Goal: Task Accomplishment & Management: Use online tool/utility

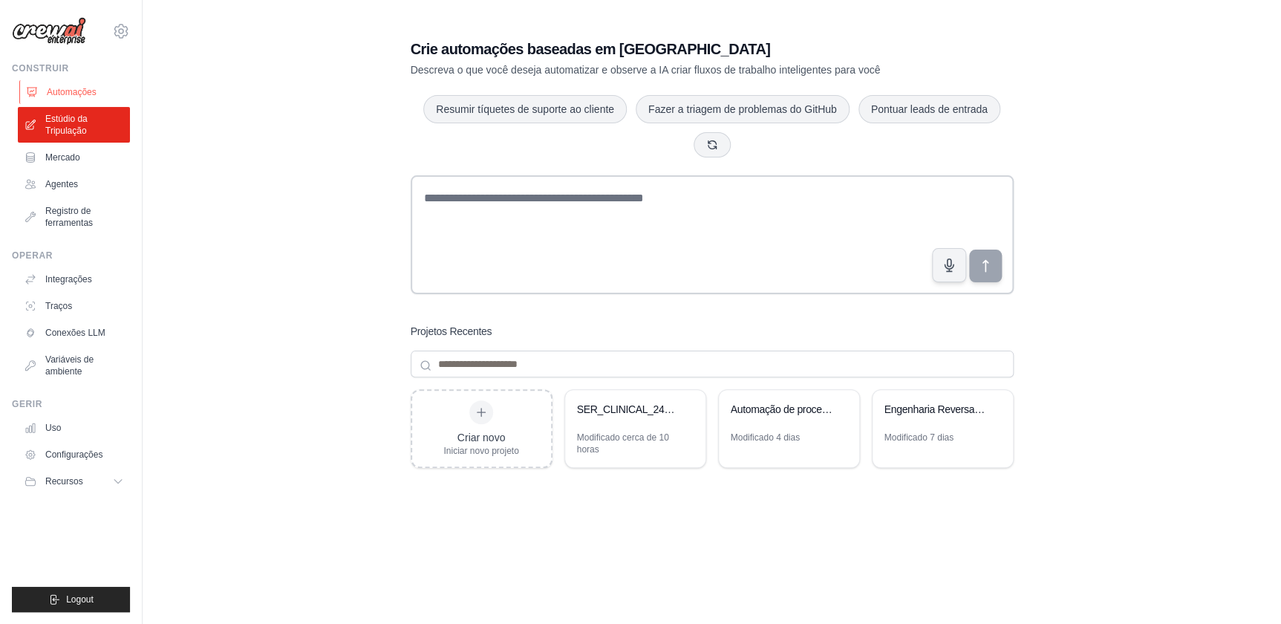
click at [59, 88] on font "Automações" at bounding box center [72, 92] width 50 height 12
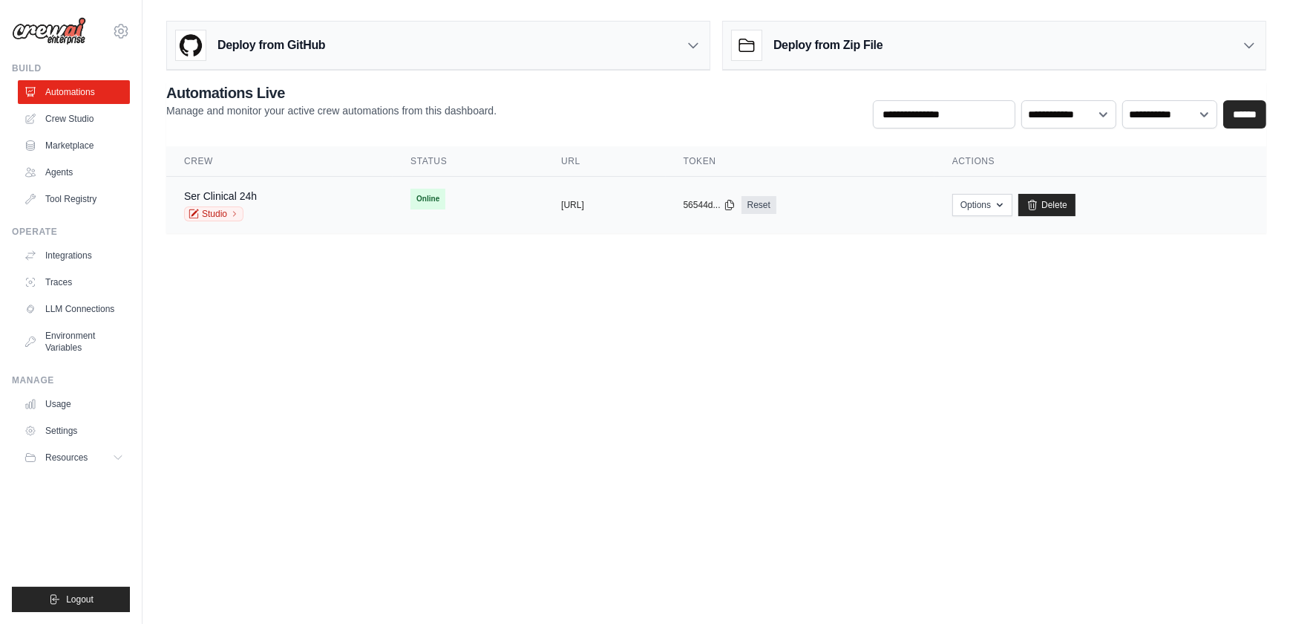
click at [264, 209] on div "Ser Clinical 24h Studio" at bounding box center [279, 205] width 191 height 33
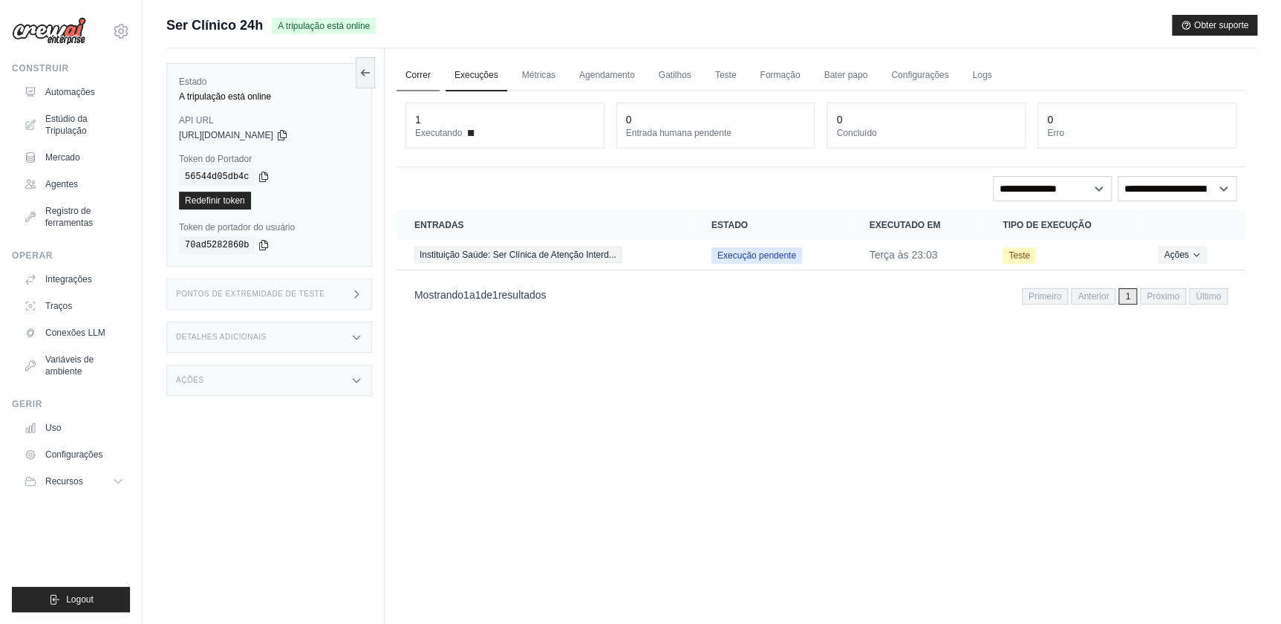
click at [413, 74] on link "Correr" at bounding box center [417, 75] width 43 height 31
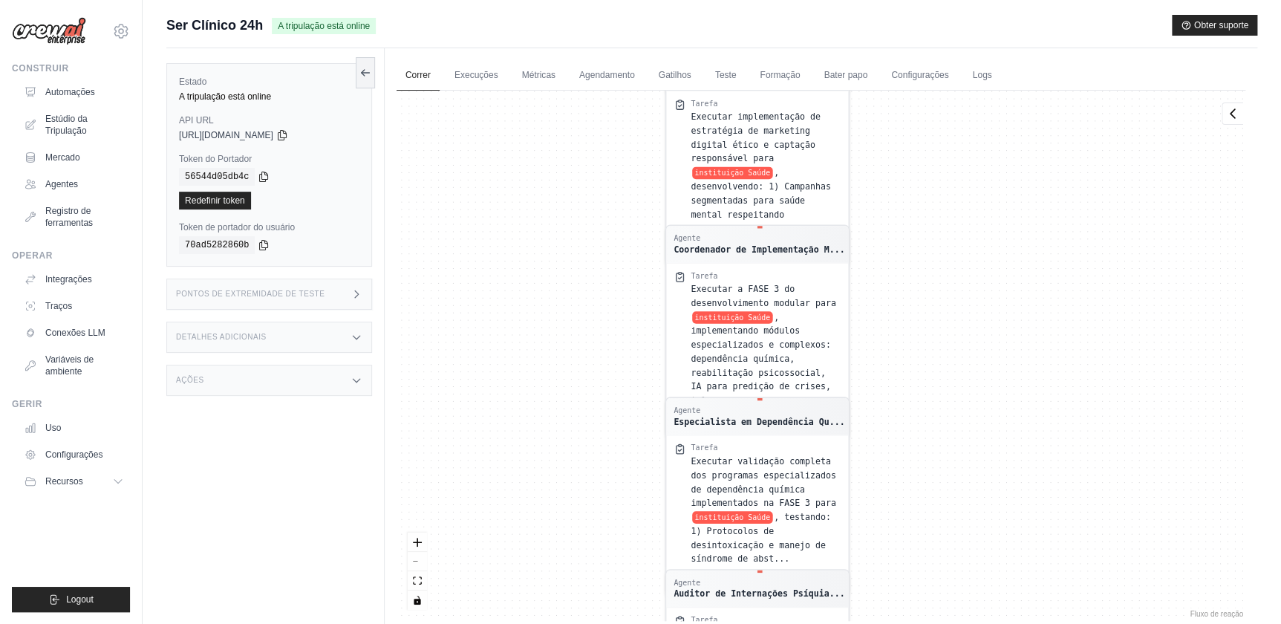
drag, startPoint x: 689, startPoint y: 202, endPoint x: 587, endPoint y: 463, distance: 280.4
click at [587, 463] on div "Agente Coordenador de Implementação M... Tarefa Executar a FASE 1 do desenvolvi…" at bounding box center [820, 356] width 849 height 530
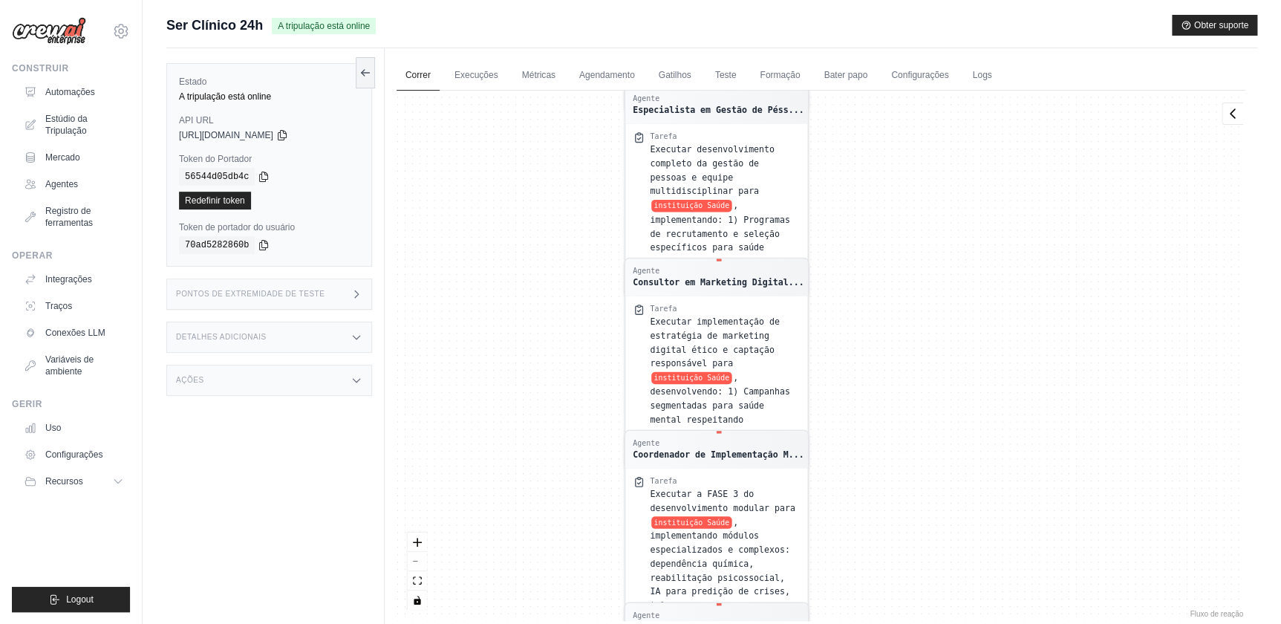
drag, startPoint x: 529, startPoint y: 255, endPoint x: 520, endPoint y: 439, distance: 183.6
click at [520, 439] on div "Agente Coordenador de Implementação M... Tarefa Executar a FASE 1 do desenvolvi…" at bounding box center [820, 356] width 849 height 530
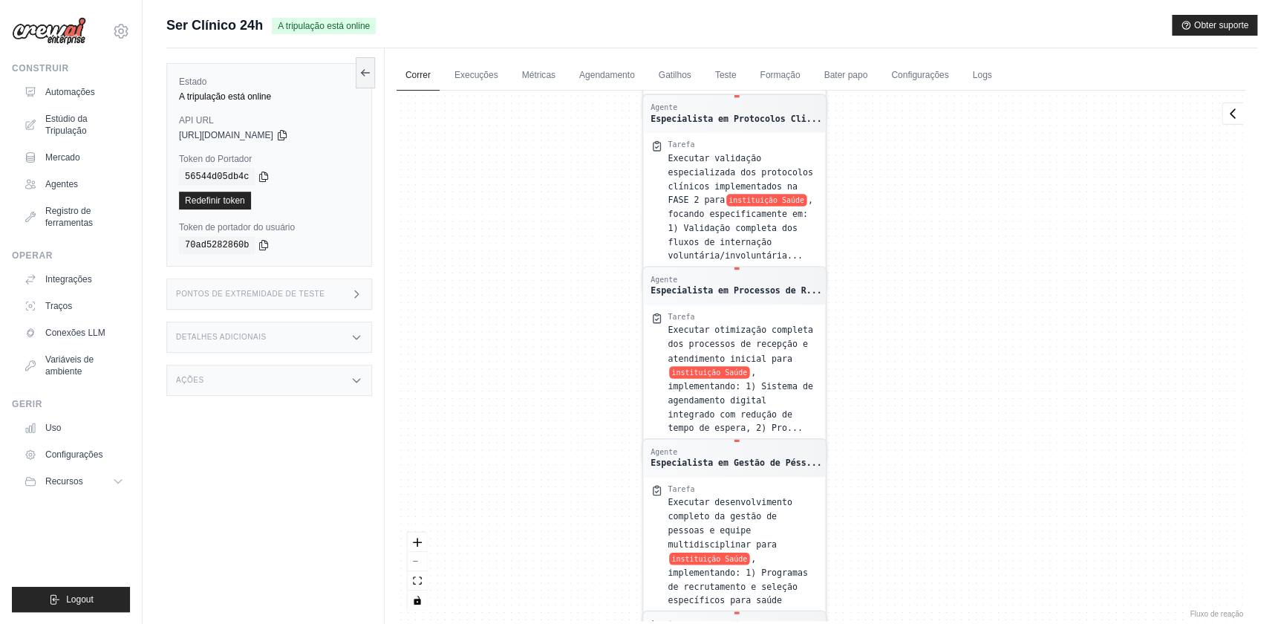
drag, startPoint x: 552, startPoint y: 177, endPoint x: 586, endPoint y: 471, distance: 296.0
click at [586, 471] on div "Agente Coordenador de Implementação M... Tarefa Executar a FASE 1 do desenvolvi…" at bounding box center [820, 356] width 849 height 530
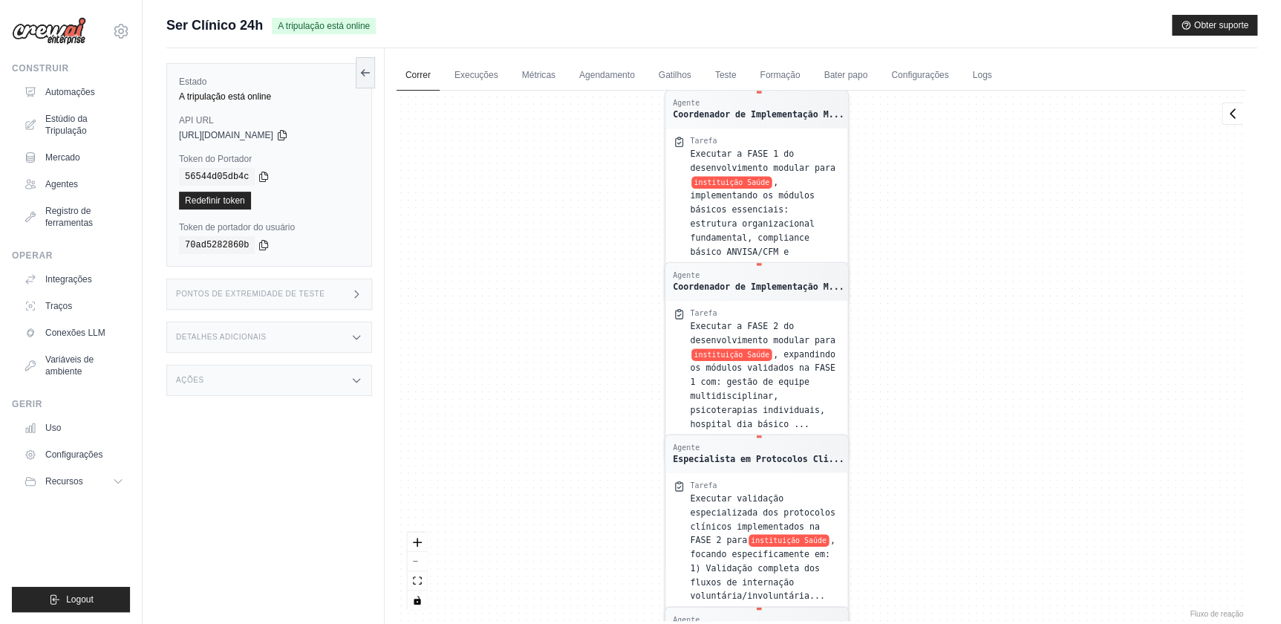
drag, startPoint x: 591, startPoint y: 394, endPoint x: 595, endPoint y: 471, distance: 77.3
click at [595, 471] on div "Agente Coordenador de Implementação M... Tarefa Executar a FASE 1 do desenvolvi…" at bounding box center [820, 356] width 849 height 530
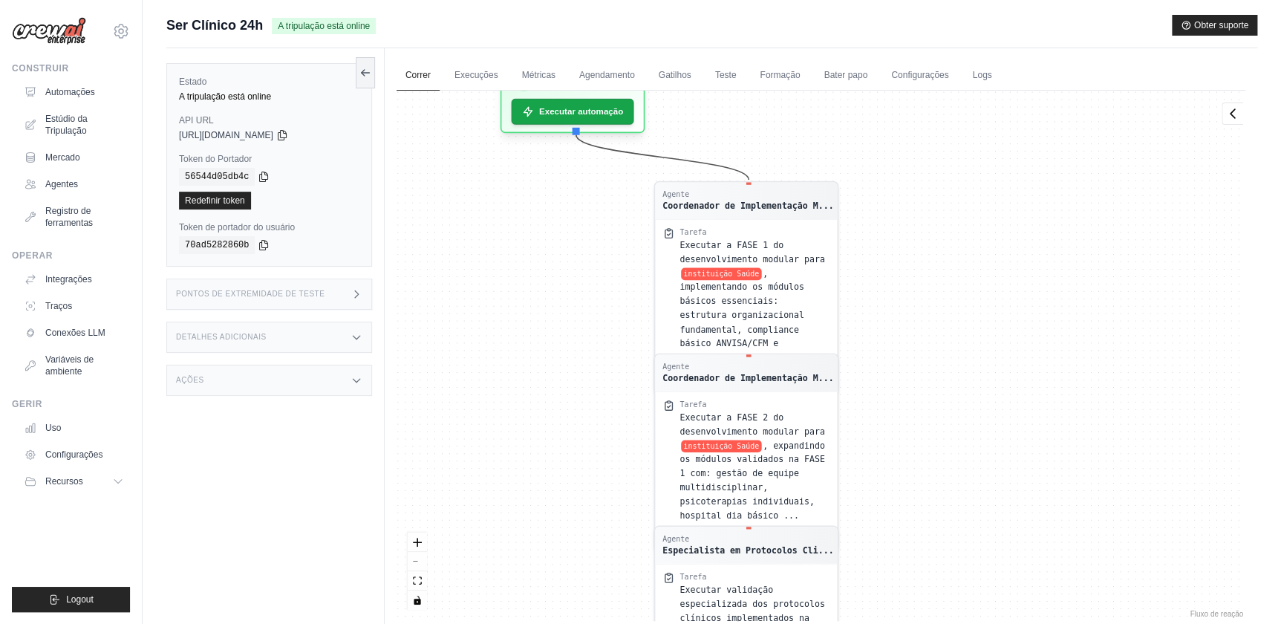
drag, startPoint x: 599, startPoint y: 209, endPoint x: 586, endPoint y: 478, distance: 269.8
click at [586, 478] on div "Agente Coordenador de Implementação M... Tarefa Executar a FASE 1 do desenvolvi…" at bounding box center [820, 356] width 849 height 530
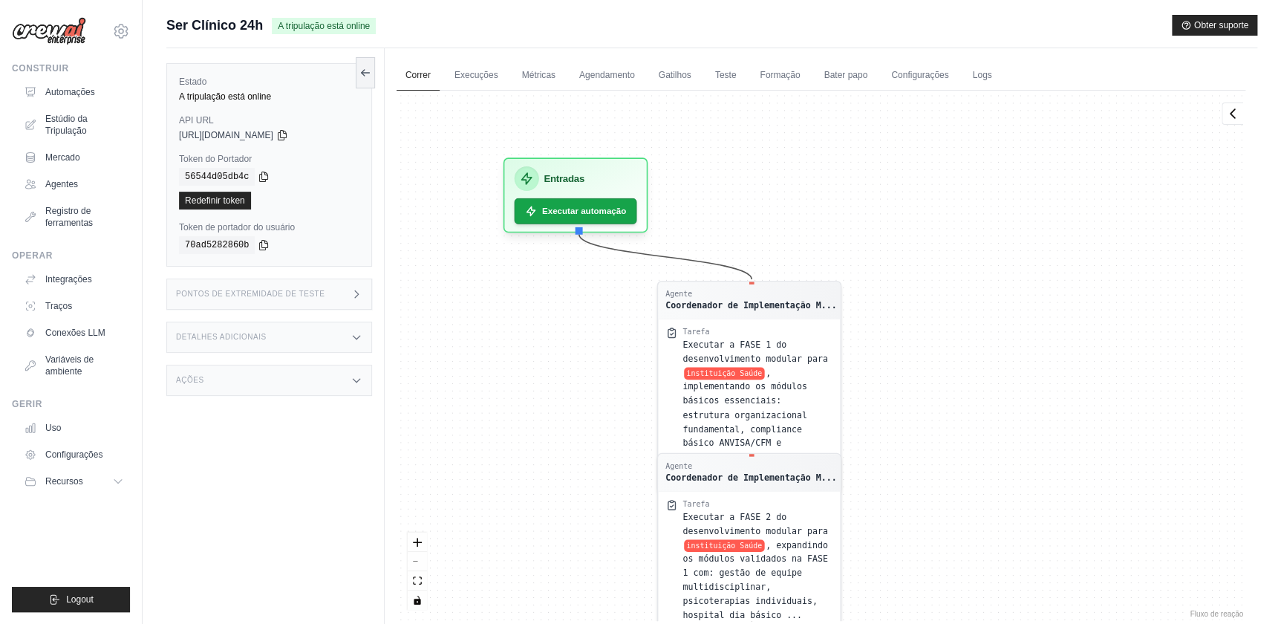
drag, startPoint x: 566, startPoint y: 408, endPoint x: 572, endPoint y: 328, distance: 79.6
click at [572, 328] on div "Agente Coordenador de Implementação M... Tarefa Executar a FASE 1 do desenvolvi…" at bounding box center [820, 356] width 849 height 530
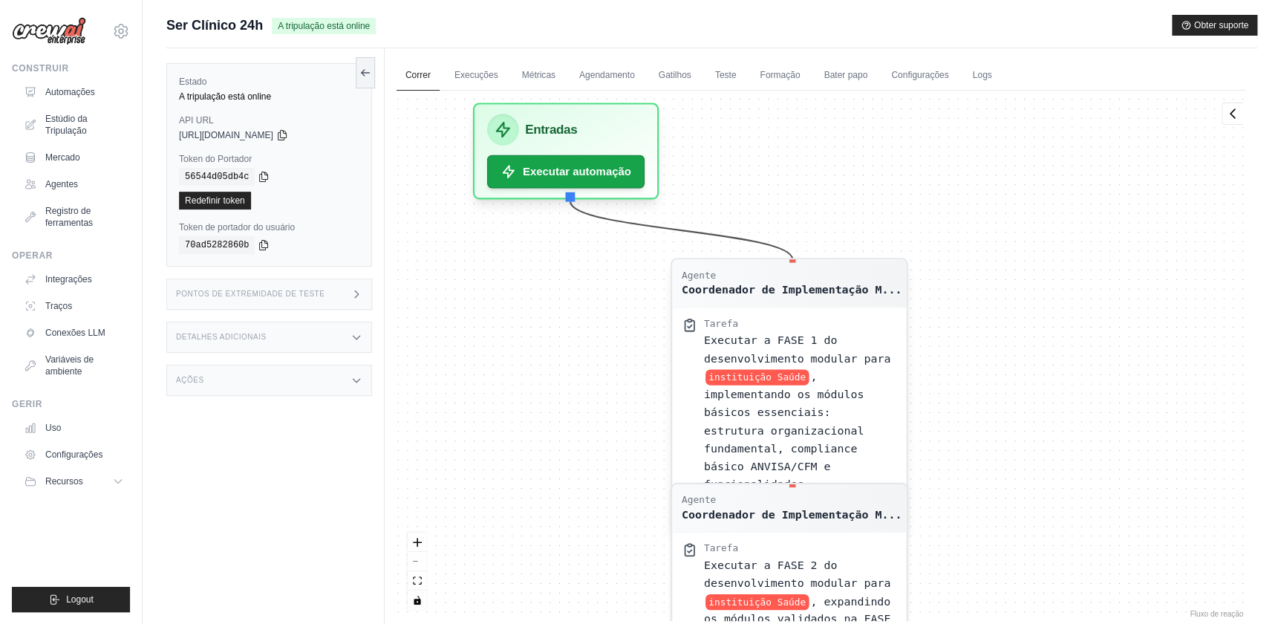
click at [690, 321] on rect at bounding box center [689, 320] width 4 height 3
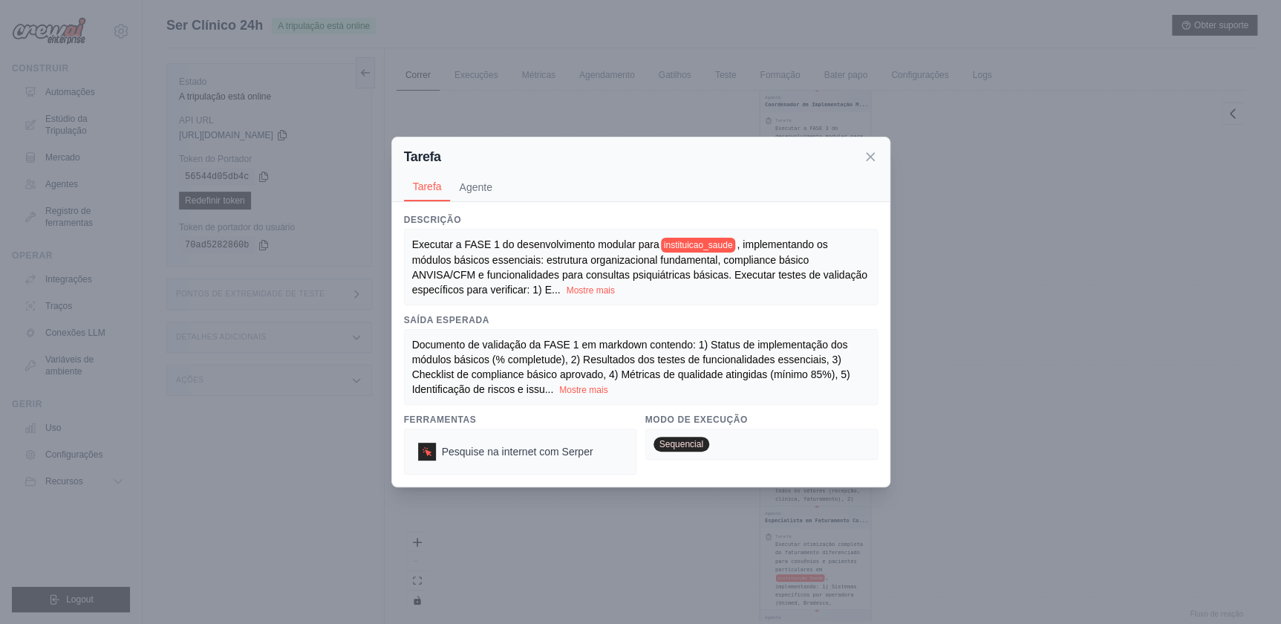
scroll to position [62, 0]
click at [469, 186] on button "Agente" at bounding box center [475, 186] width 50 height 28
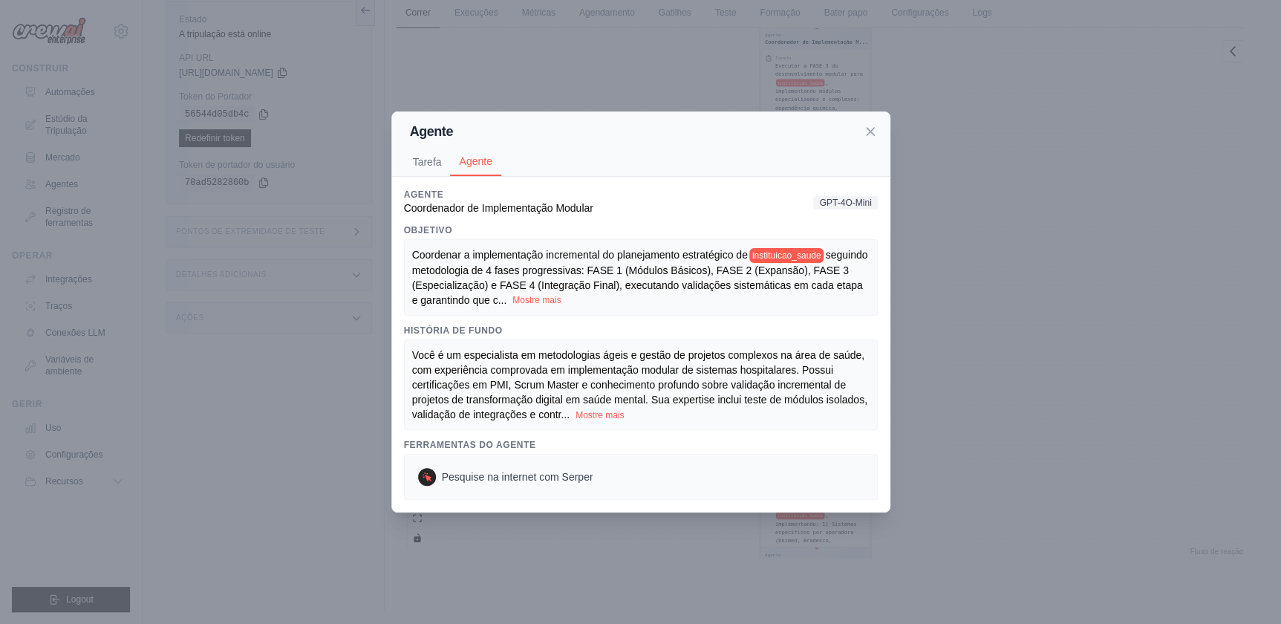
click at [560, 298] on button "Mostre mais" at bounding box center [536, 300] width 48 height 12
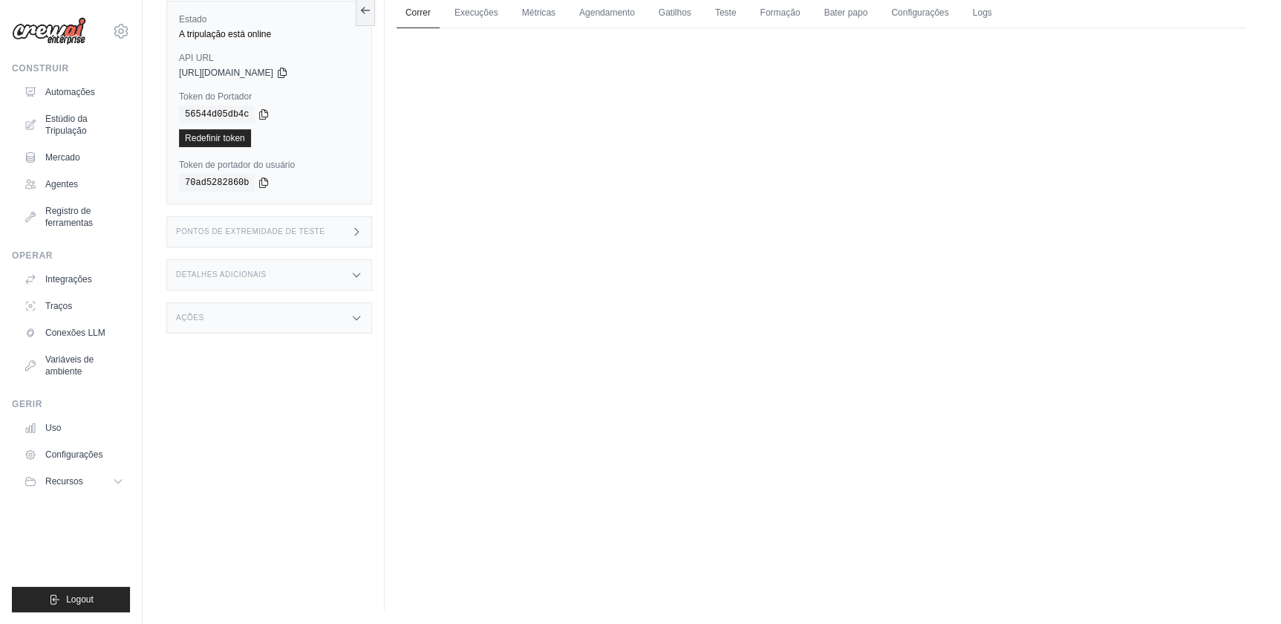
scroll to position [0, 0]
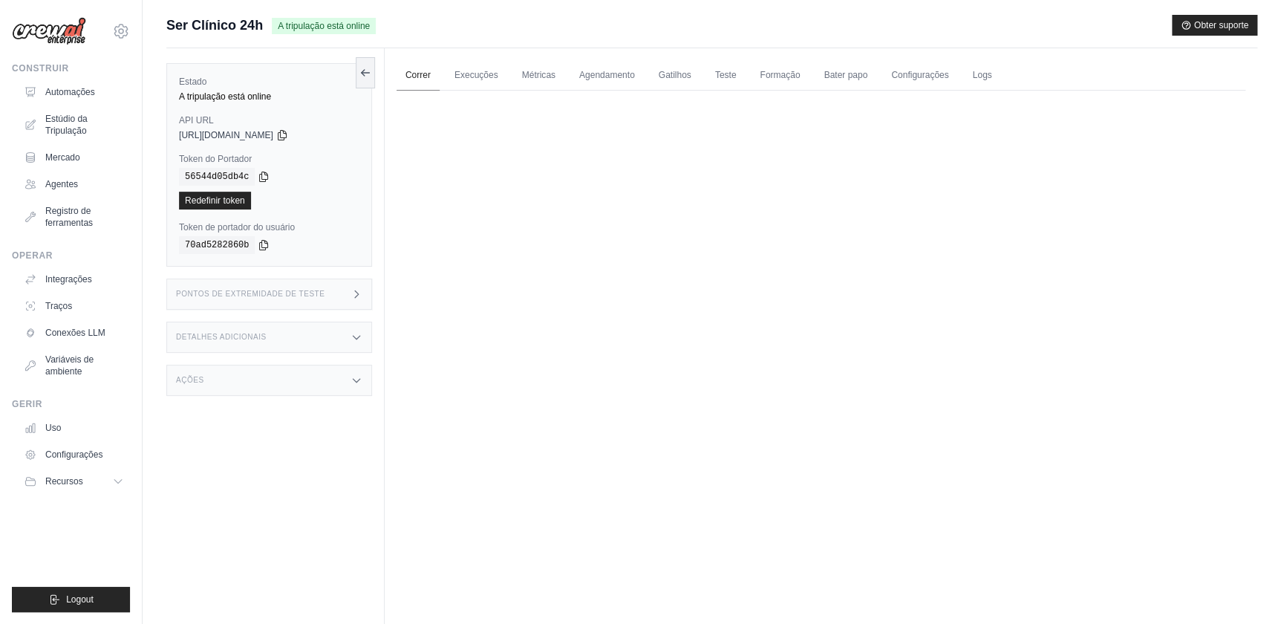
click at [416, 76] on link "Correr" at bounding box center [417, 75] width 43 height 31
click at [253, 294] on h3 "Pontos de extremidade de teste" at bounding box center [250, 294] width 148 height 9
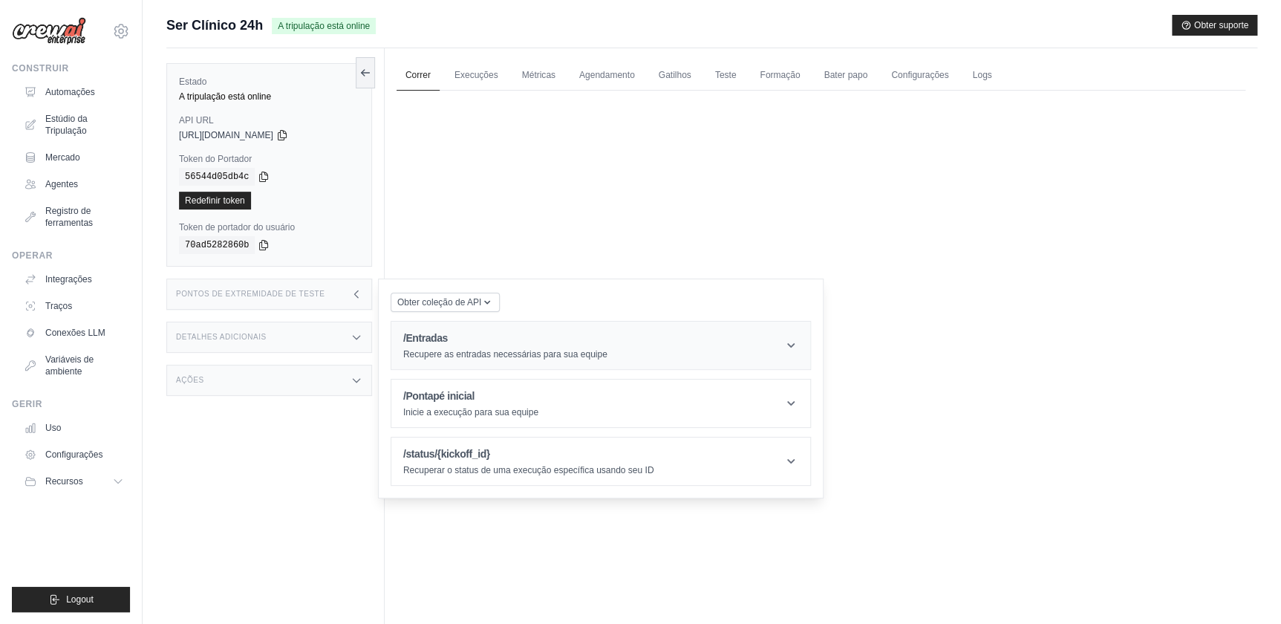
click at [448, 350] on p "Recupere as entradas necessárias para sua equipe" at bounding box center [505, 354] width 204 height 12
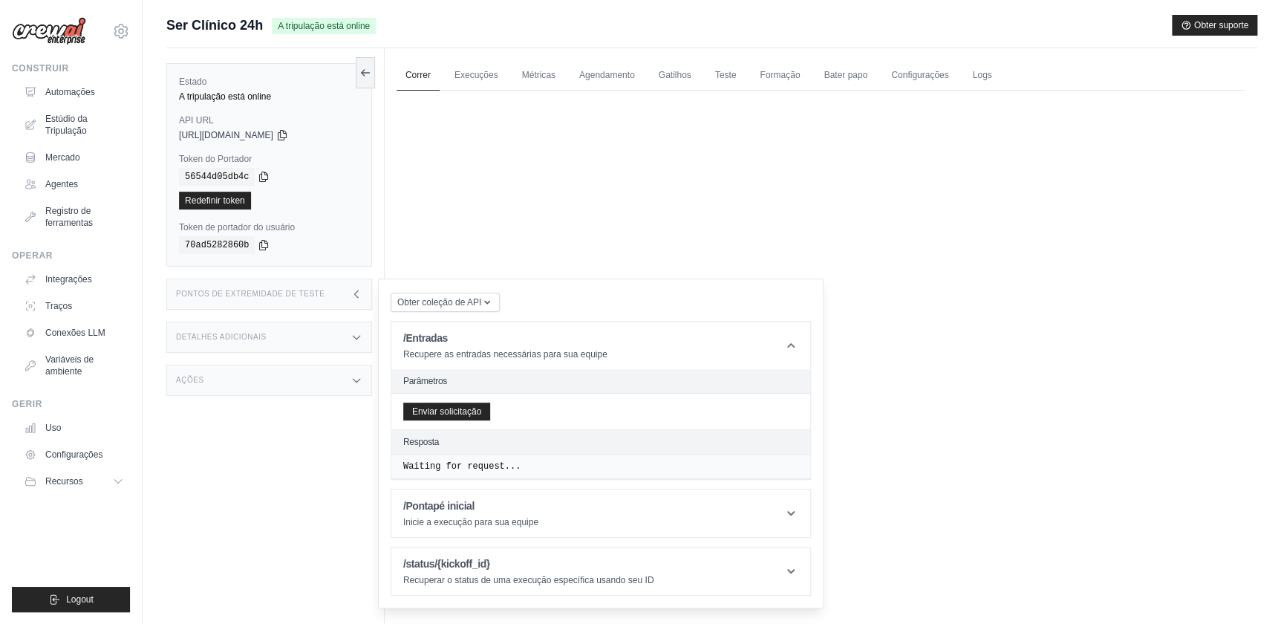
scroll to position [62, 0]
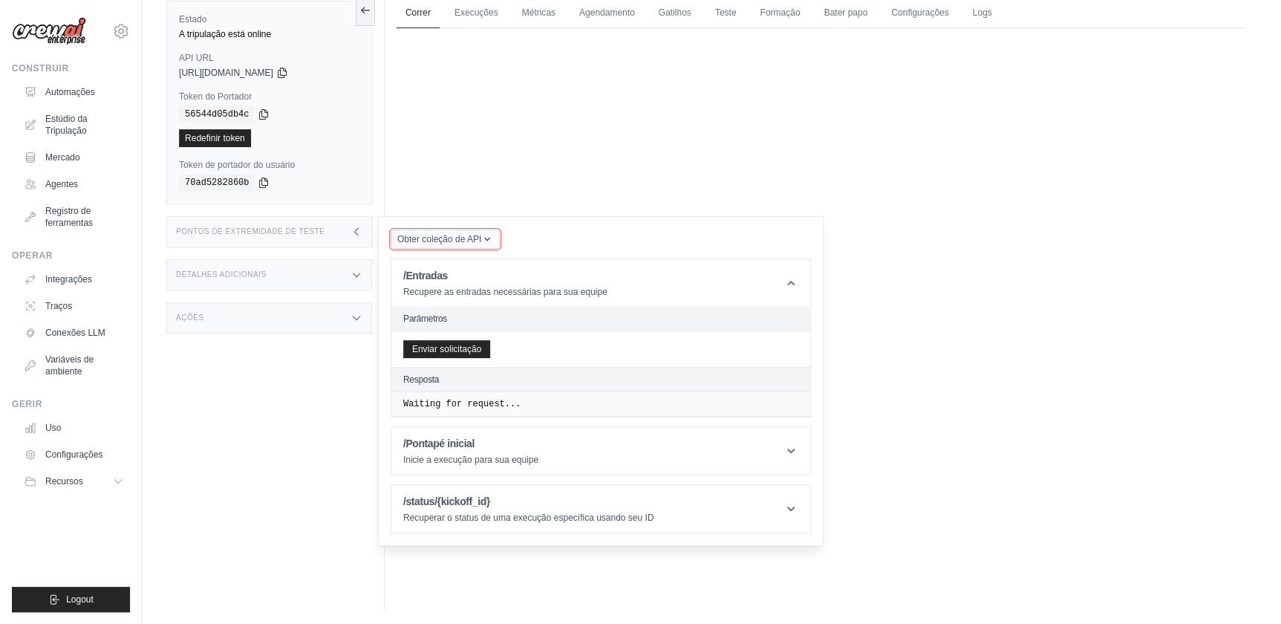
click at [457, 243] on span "Obter coleção de API" at bounding box center [439, 239] width 84 height 12
click at [572, 340] on div "Enviar solicitação" at bounding box center [600, 349] width 419 height 36
click at [527, 406] on pre "Waiting for request..." at bounding box center [600, 404] width 395 height 12
click at [446, 445] on h1 "/Pontapé inicial" at bounding box center [470, 443] width 135 height 15
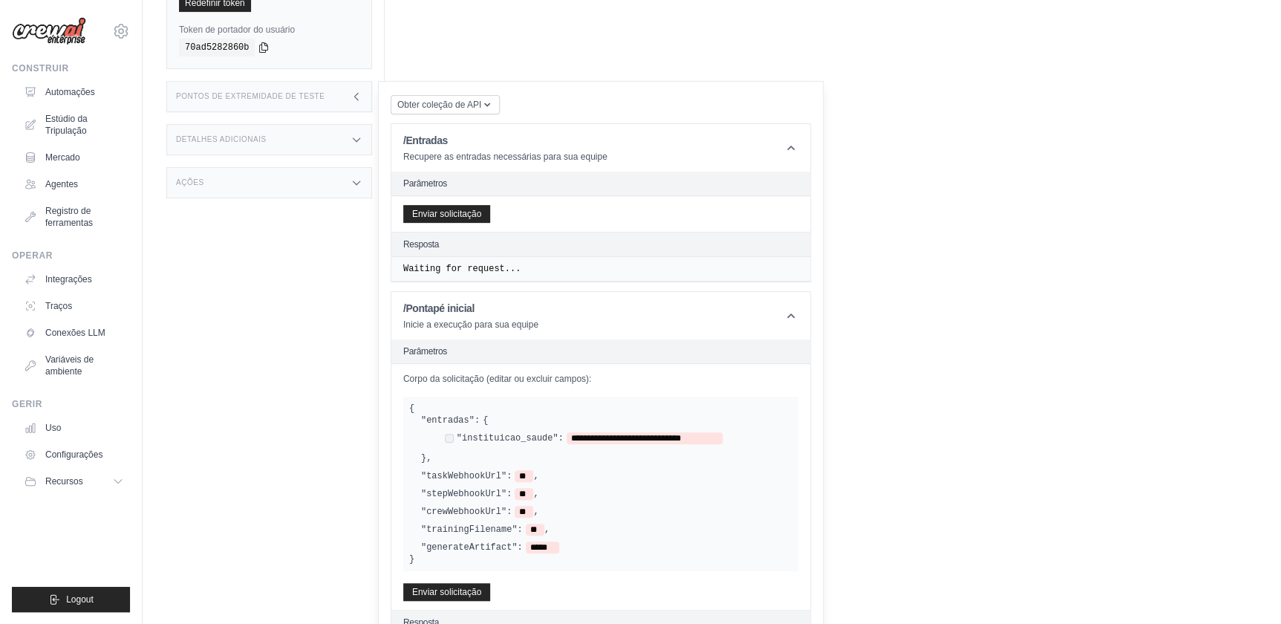
scroll to position [302, 0]
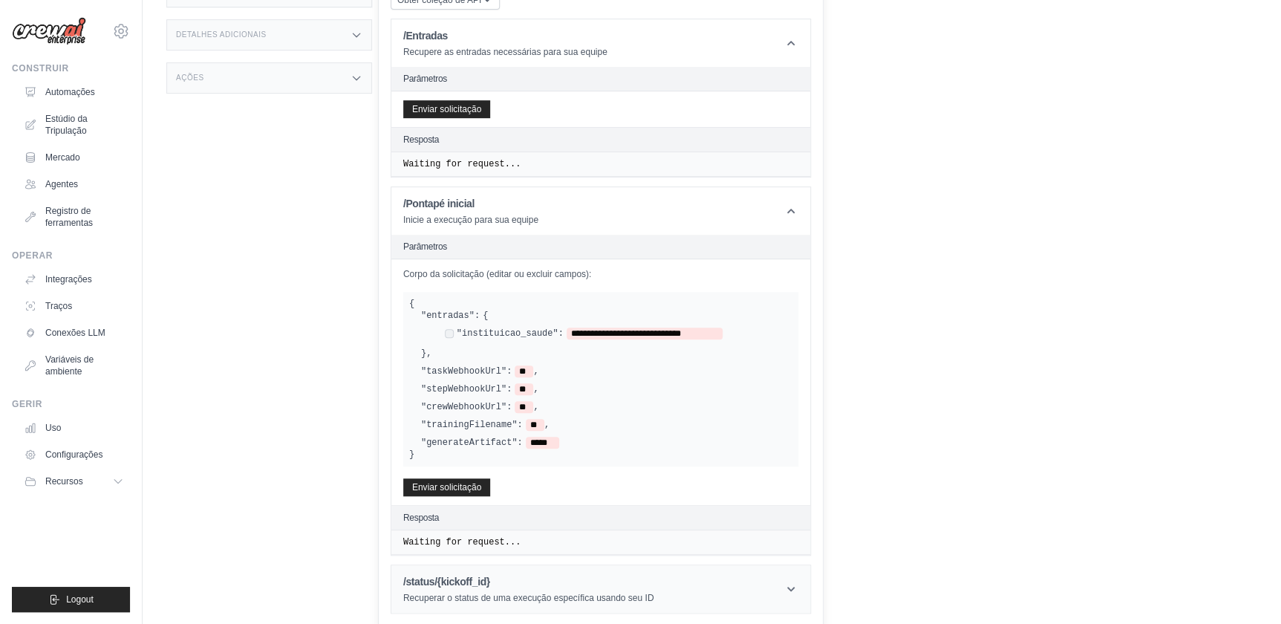
click at [480, 596] on p "Recuperar o status de uma execução específica usando seu ID" at bounding box center [528, 598] width 251 height 12
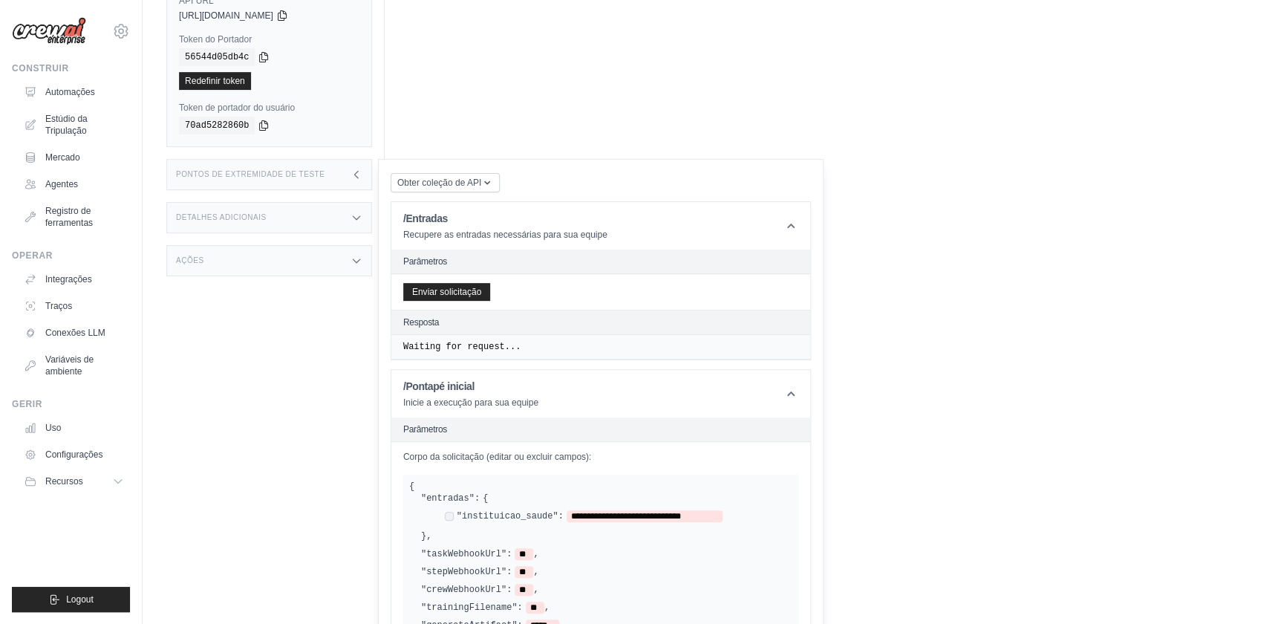
scroll to position [0, 0]
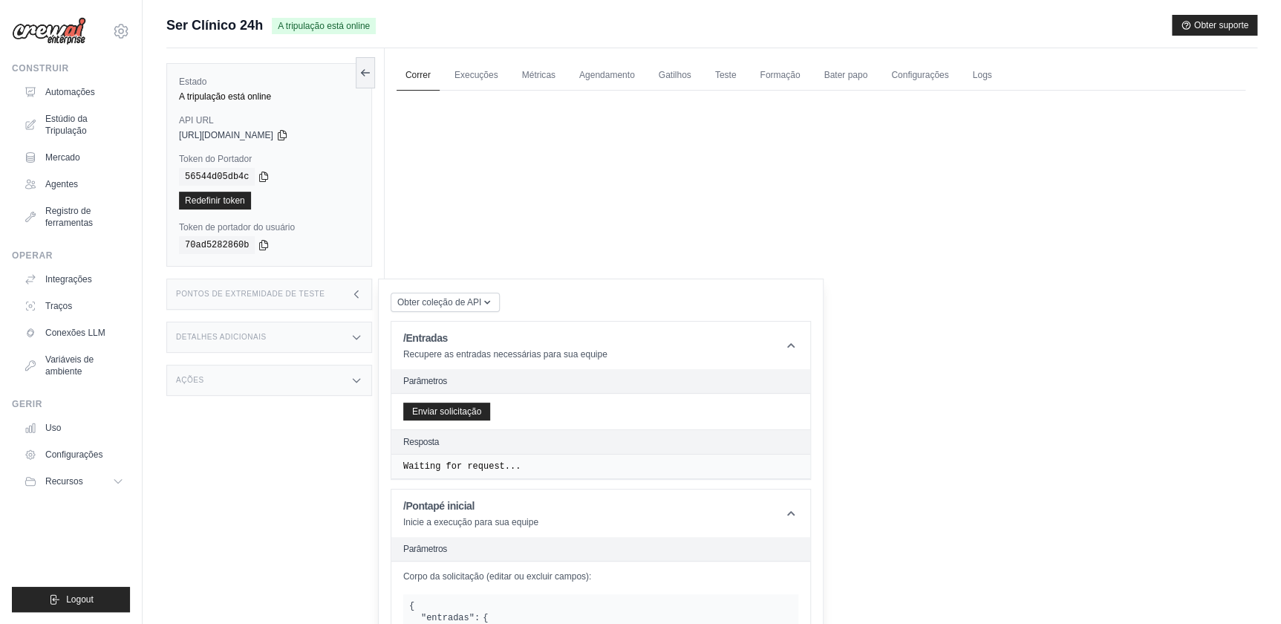
click at [216, 333] on h3 "Detalhes adicionais" at bounding box center [221, 337] width 91 height 9
click at [267, 471] on div "Ações" at bounding box center [269, 478] width 206 height 31
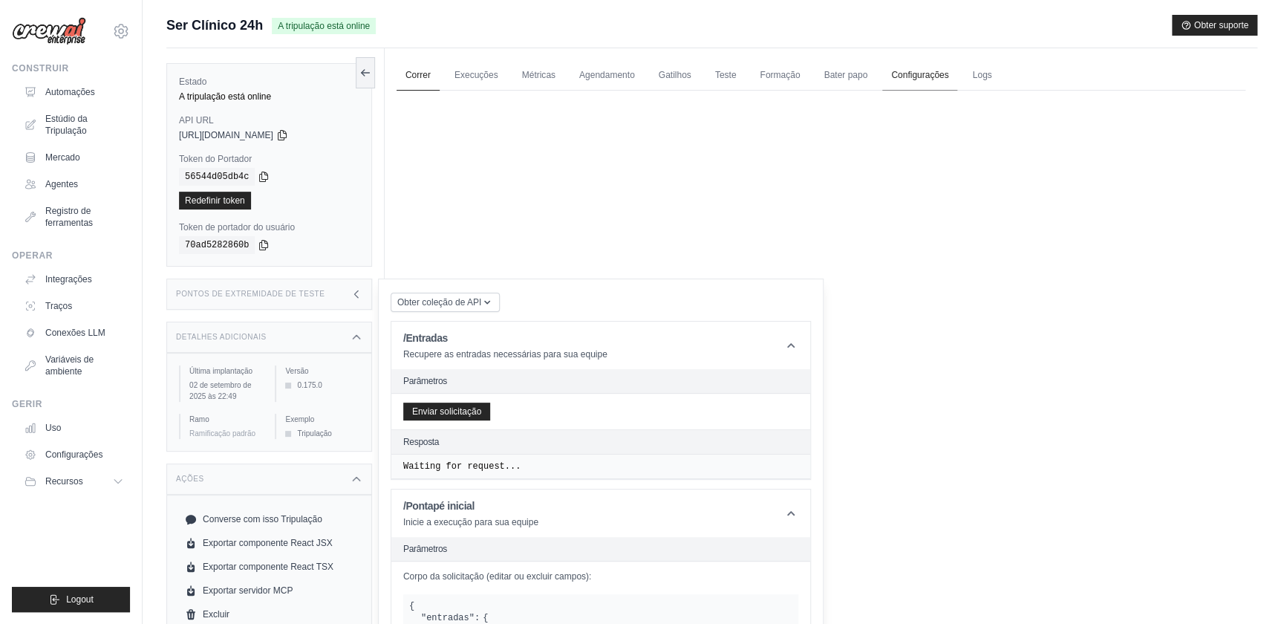
click at [921, 77] on link "Configurações" at bounding box center [919, 75] width 75 height 31
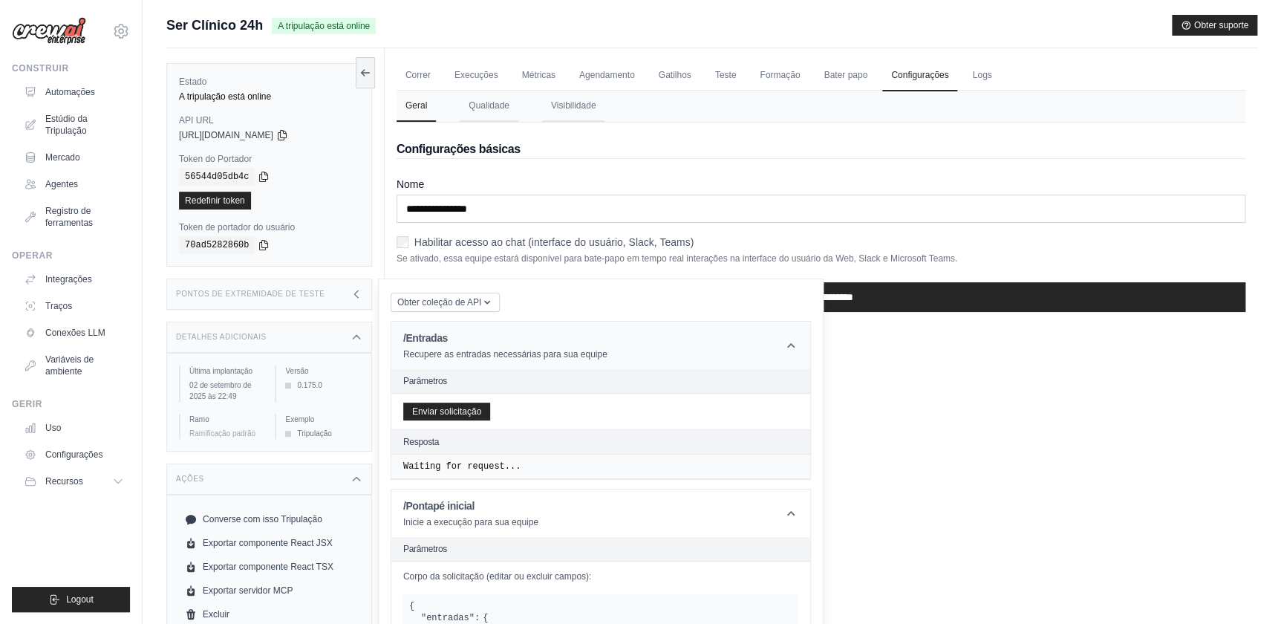
click at [788, 349] on icon at bounding box center [790, 345] width 15 height 15
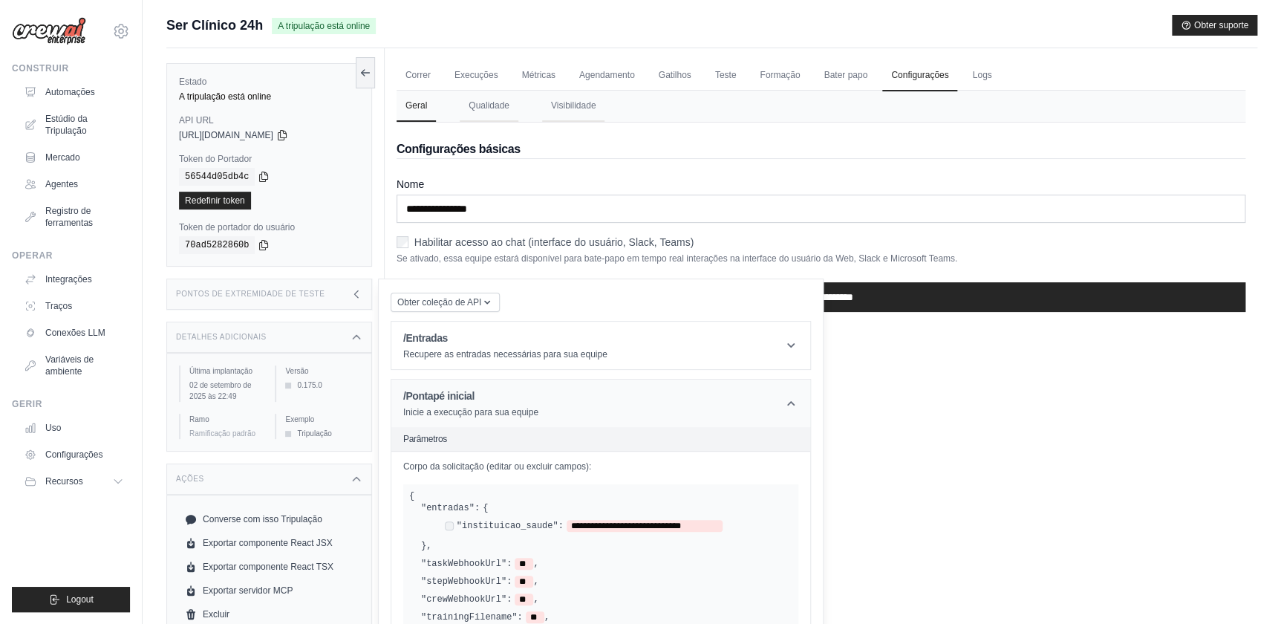
click at [789, 399] on icon at bounding box center [790, 403] width 15 height 15
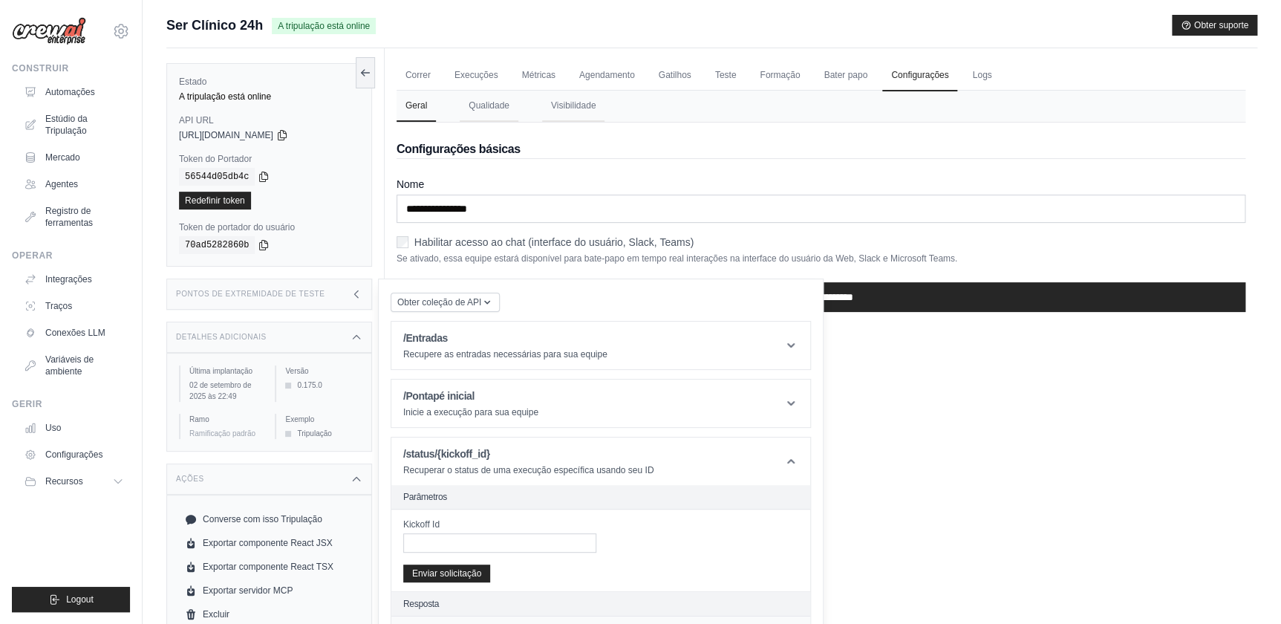
click at [893, 377] on div "Correr Execuções Métricas Agendamento Gatilhos Teste Formação Bater papo Config…" at bounding box center [821, 360] width 872 height 624
click at [571, 103] on button "Visibilidade" at bounding box center [573, 106] width 63 height 31
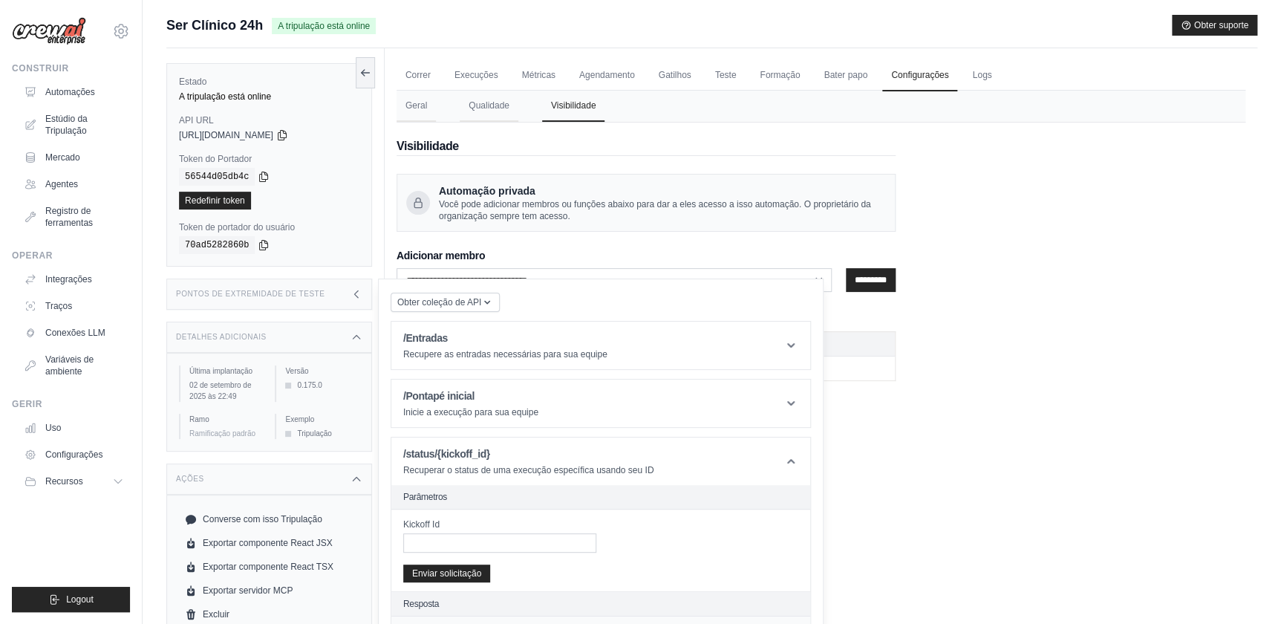
scroll to position [62, 0]
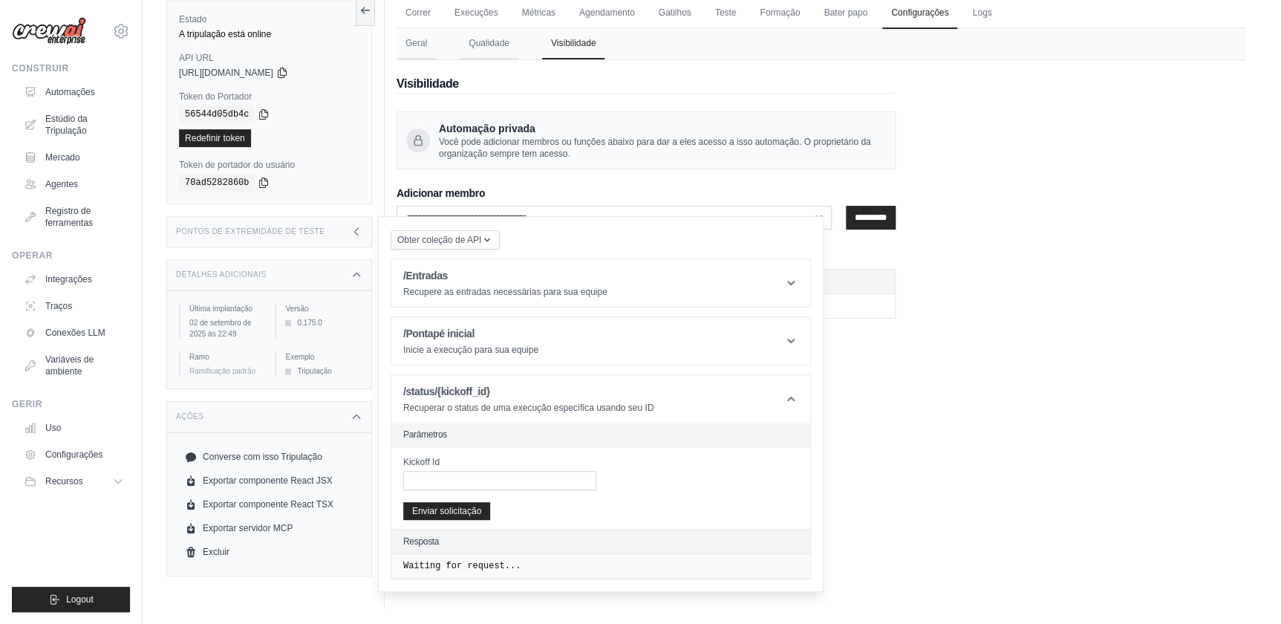
click at [752, 225] on div "Obter coleção de API Coleção de API do Postman /Entradas Recupere as entradas n…" at bounding box center [600, 404] width 445 height 376
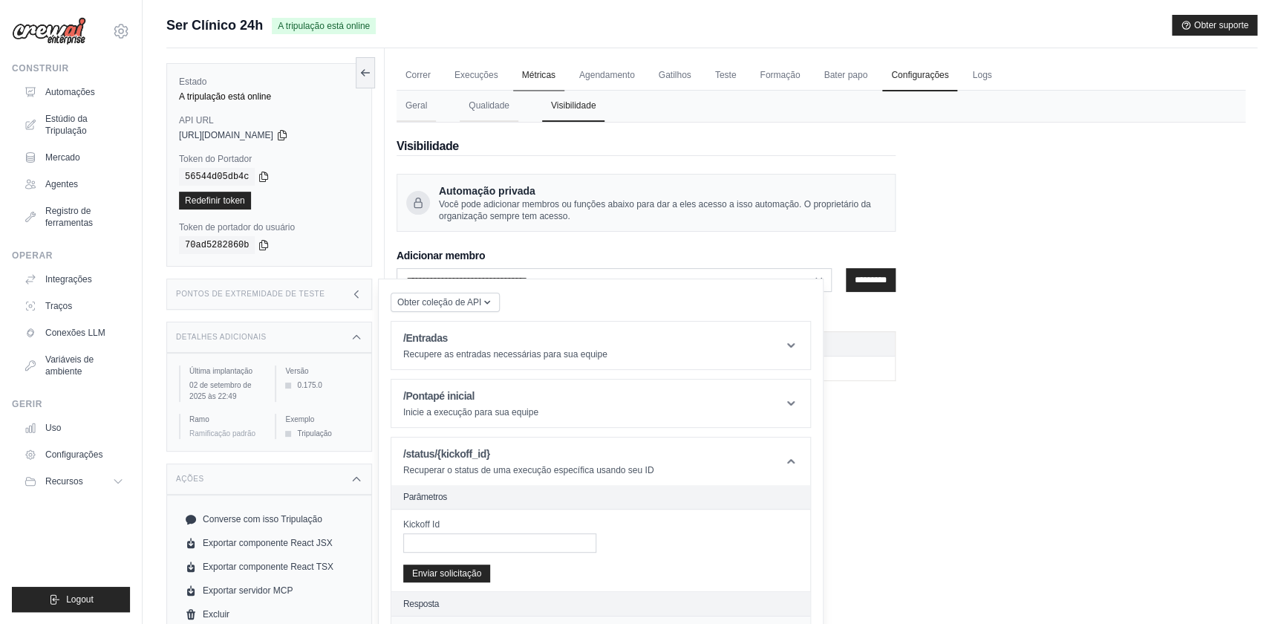
click at [534, 77] on link "Métricas" at bounding box center [538, 75] width 51 height 31
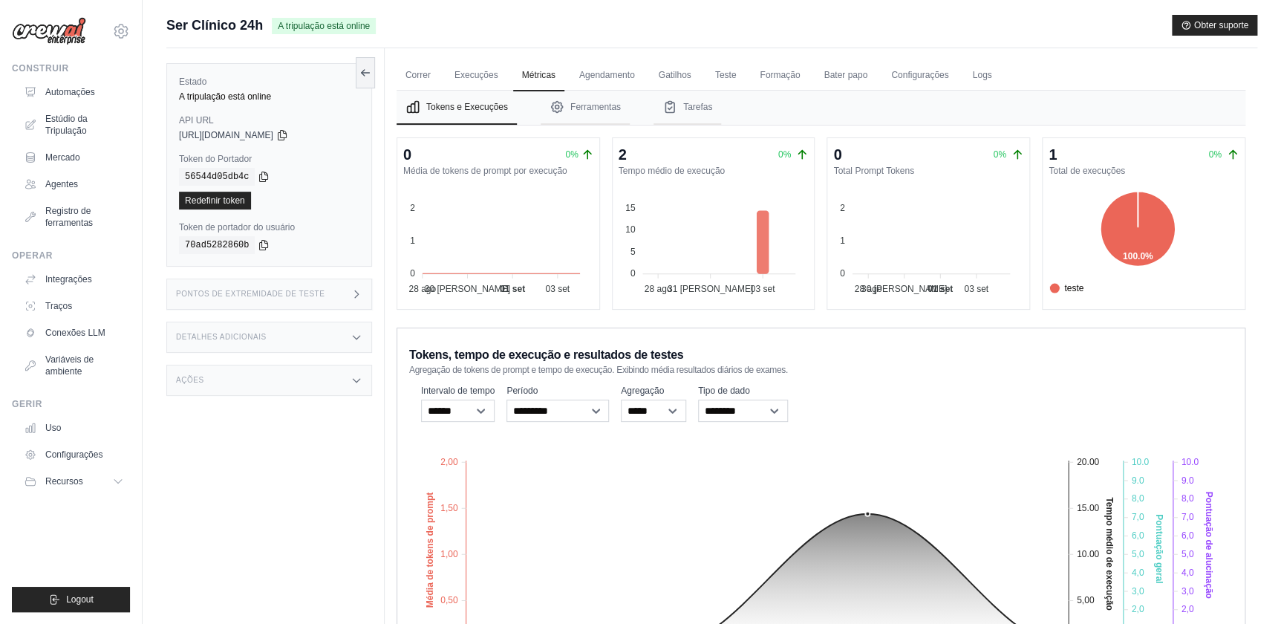
scroll to position [125, 0]
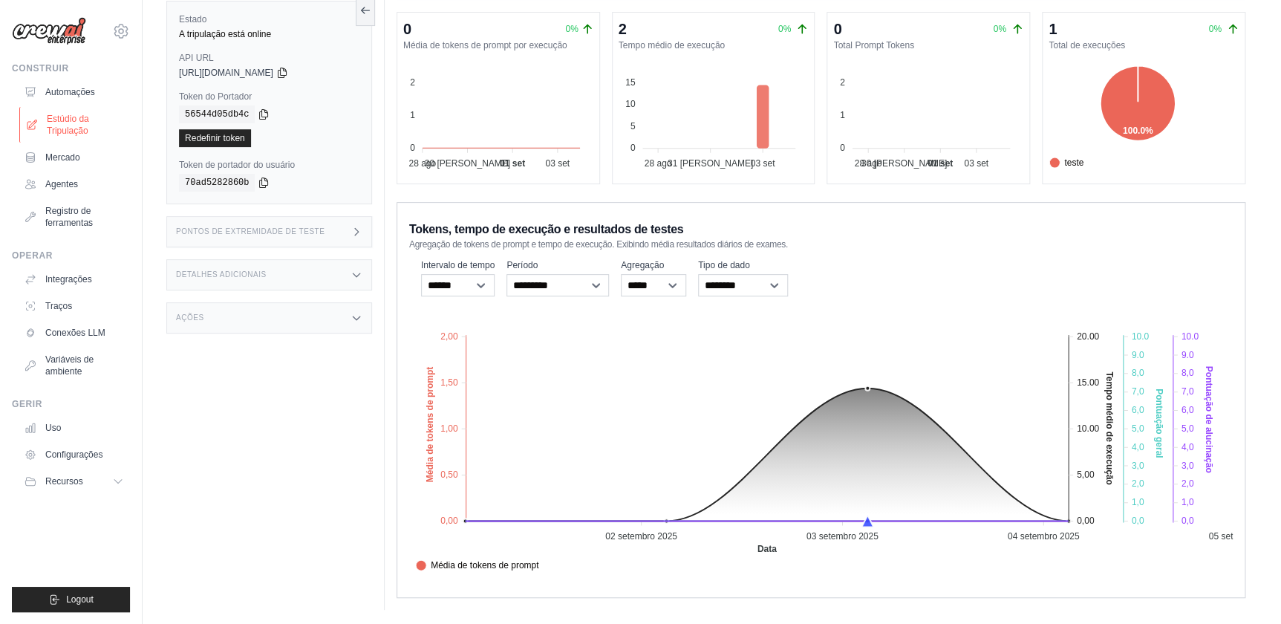
click at [67, 120] on font "Estúdio da Tripulação" at bounding box center [86, 125] width 79 height 24
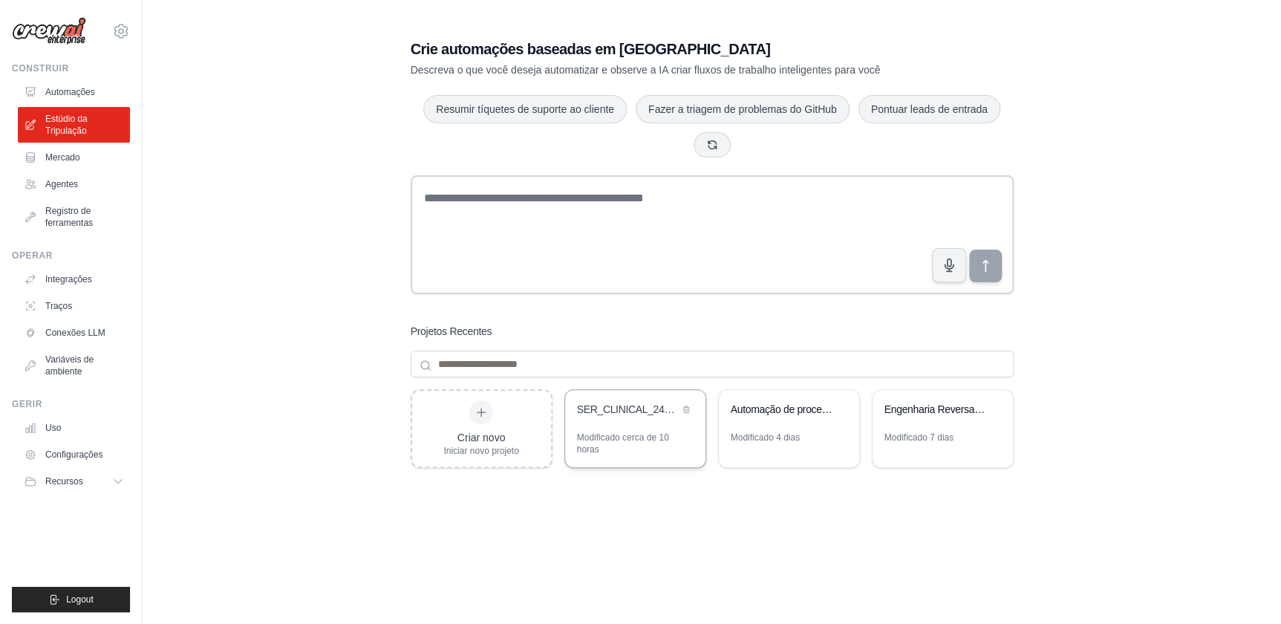
click at [657, 423] on div "SER_CLINICAL_24H - Modular com RH Completo" at bounding box center [635, 411] width 140 height 42
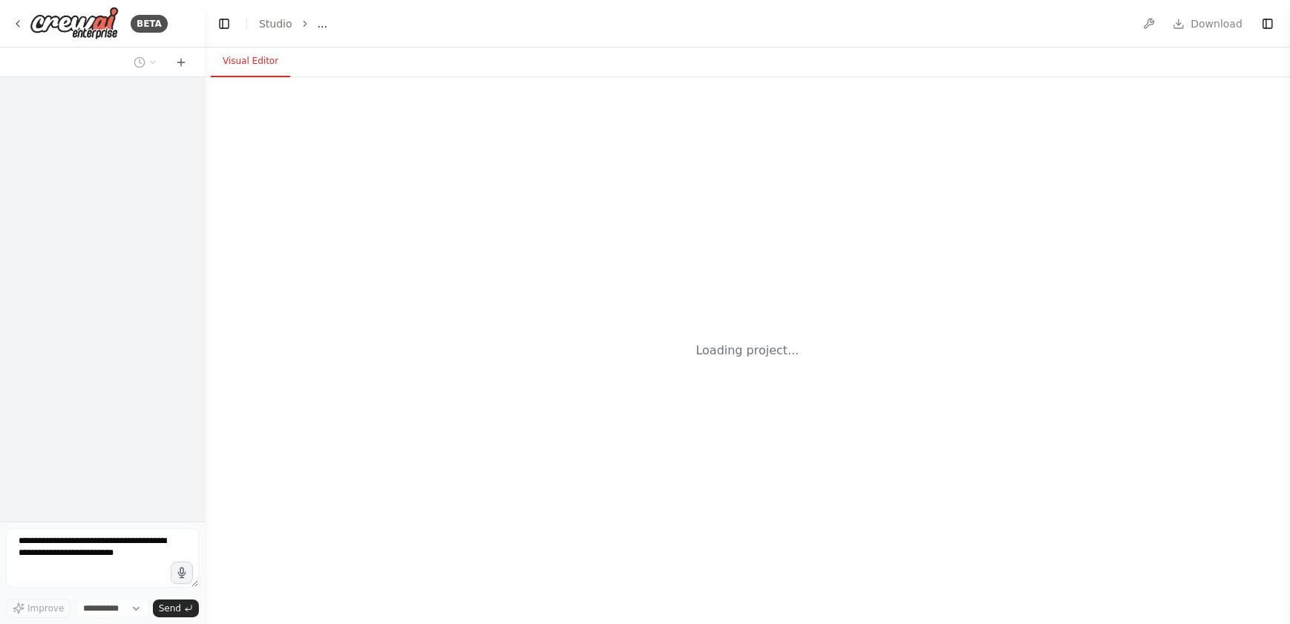
select select "****"
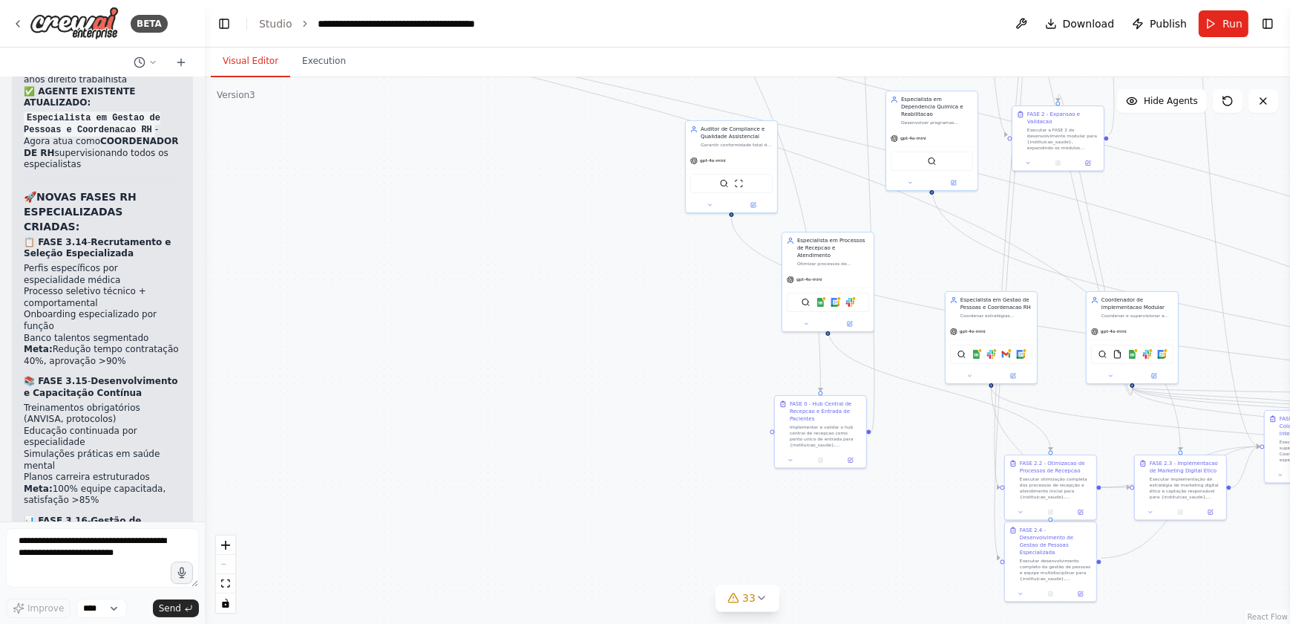
scroll to position [168353, 0]
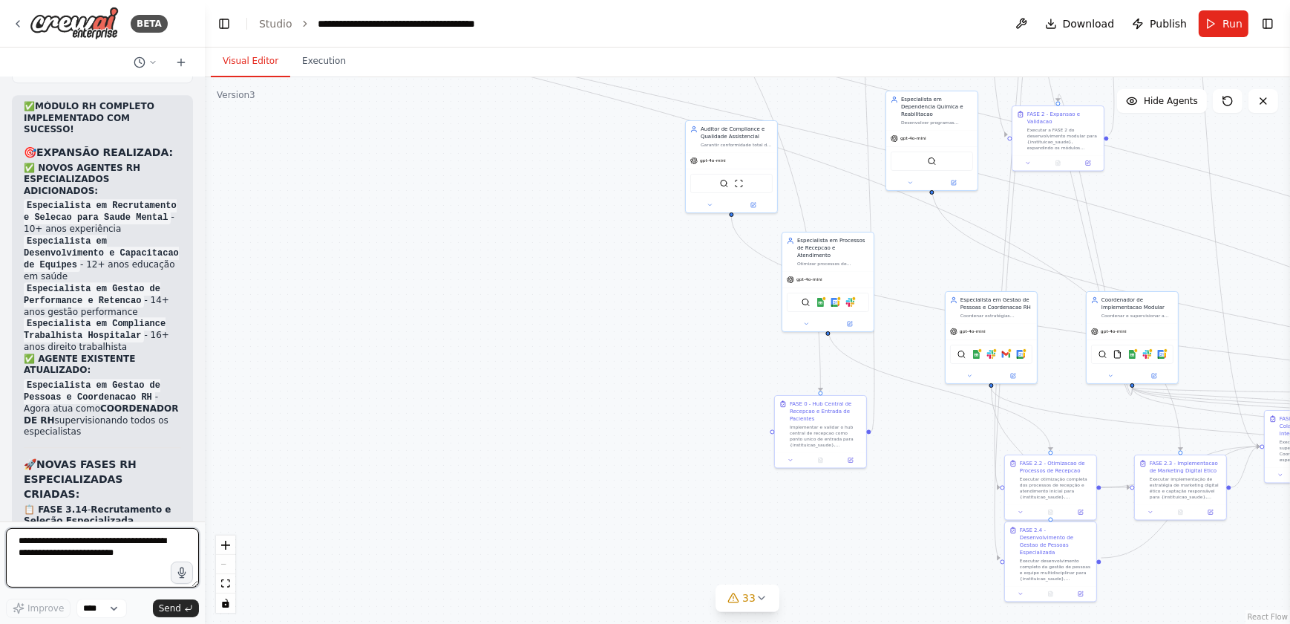
click at [36, 542] on textarea at bounding box center [102, 557] width 193 height 59
click at [104, 552] on textarea "*********" at bounding box center [102, 557] width 193 height 59
click at [412, 274] on div ".deletable-edge-delete-btn { width: 20px; height: 20px; border: 0px solid #ffff…" at bounding box center [747, 350] width 1085 height 546
click at [19, 540] on textarea "***" at bounding box center [102, 557] width 193 height 59
click at [19, 540] on textarea "**********" at bounding box center [102, 557] width 193 height 59
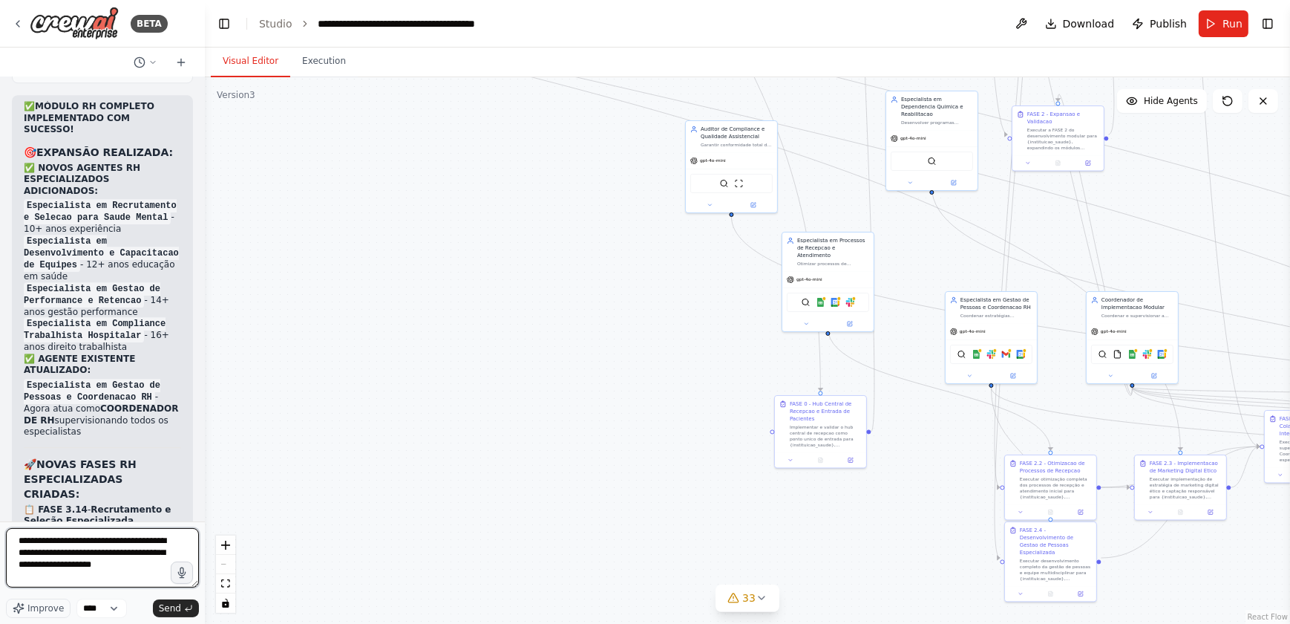
click at [87, 565] on textarea "**********" at bounding box center [102, 557] width 193 height 59
type textarea "**********"
click at [168, 607] on span "Send" at bounding box center [170, 608] width 22 height 12
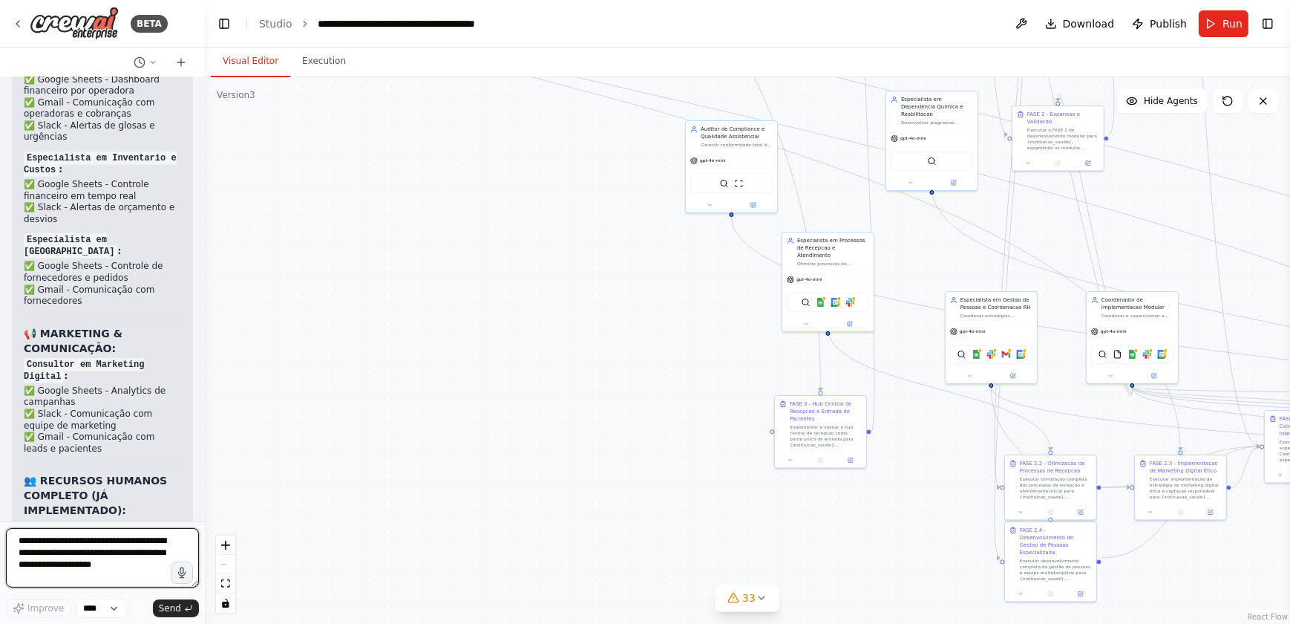
scroll to position [179519, 0]
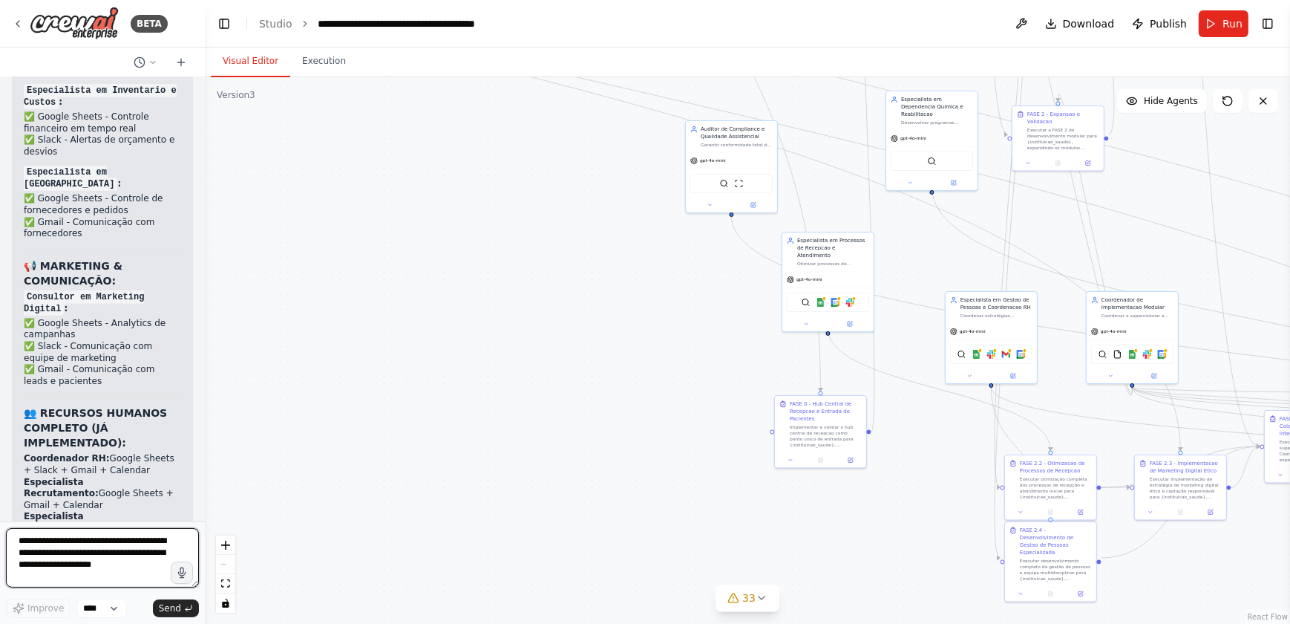
click at [42, 543] on textarea "**********" at bounding box center [102, 557] width 193 height 59
click at [30, 540] on textarea "**********" at bounding box center [102, 557] width 193 height 59
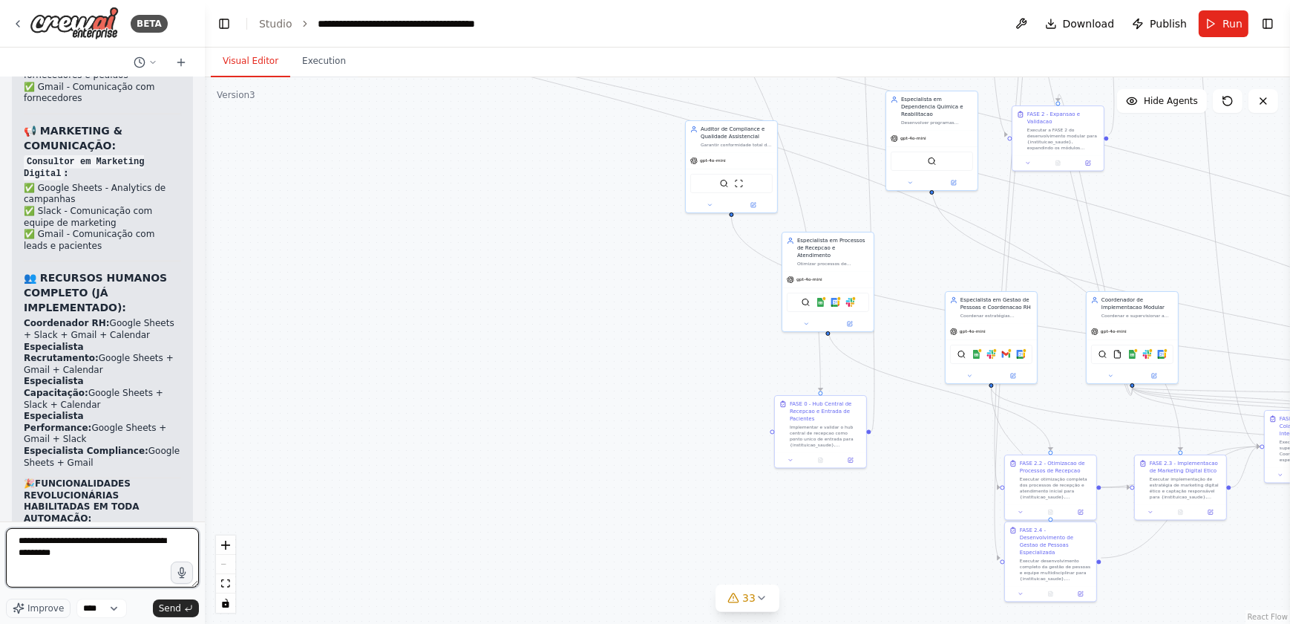
scroll to position [179721, 0]
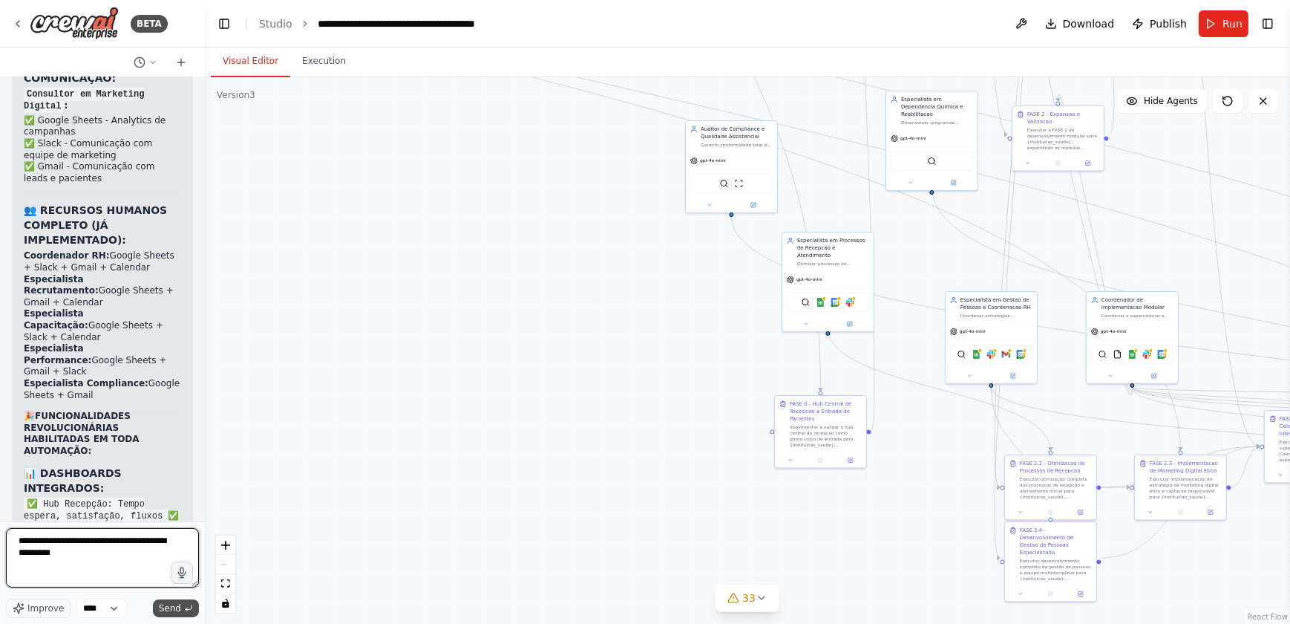
type textarea "**********"
click at [174, 607] on span "Send" at bounding box center [170, 608] width 22 height 12
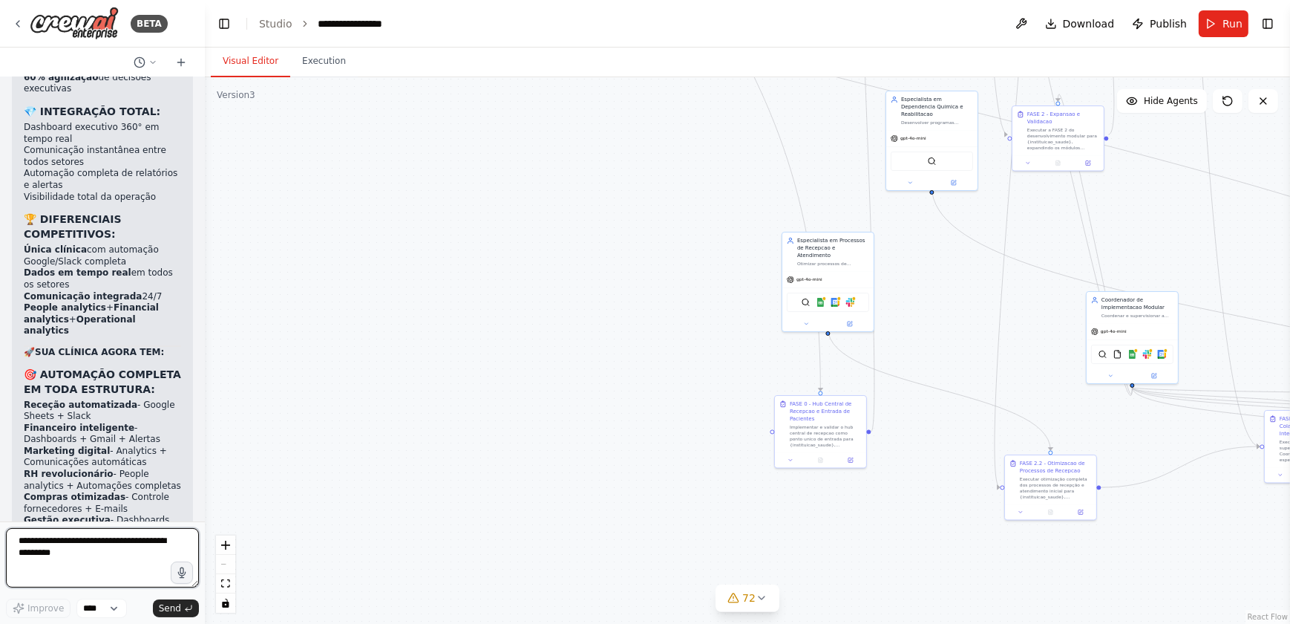
scroll to position [182092, 0]
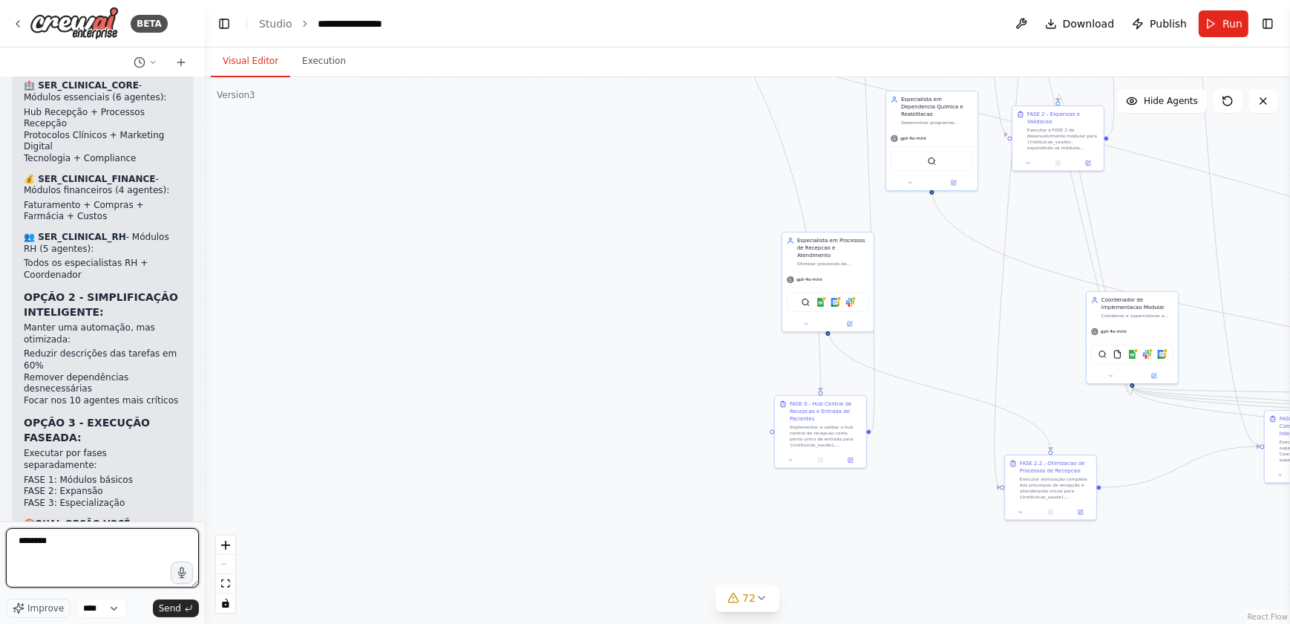
click at [45, 539] on textarea "*****" at bounding box center [102, 557] width 193 height 59
click at [66, 542] on textarea "********" at bounding box center [102, 557] width 193 height 59
type textarea "*********"
click at [171, 609] on span "Send" at bounding box center [170, 608] width 22 height 12
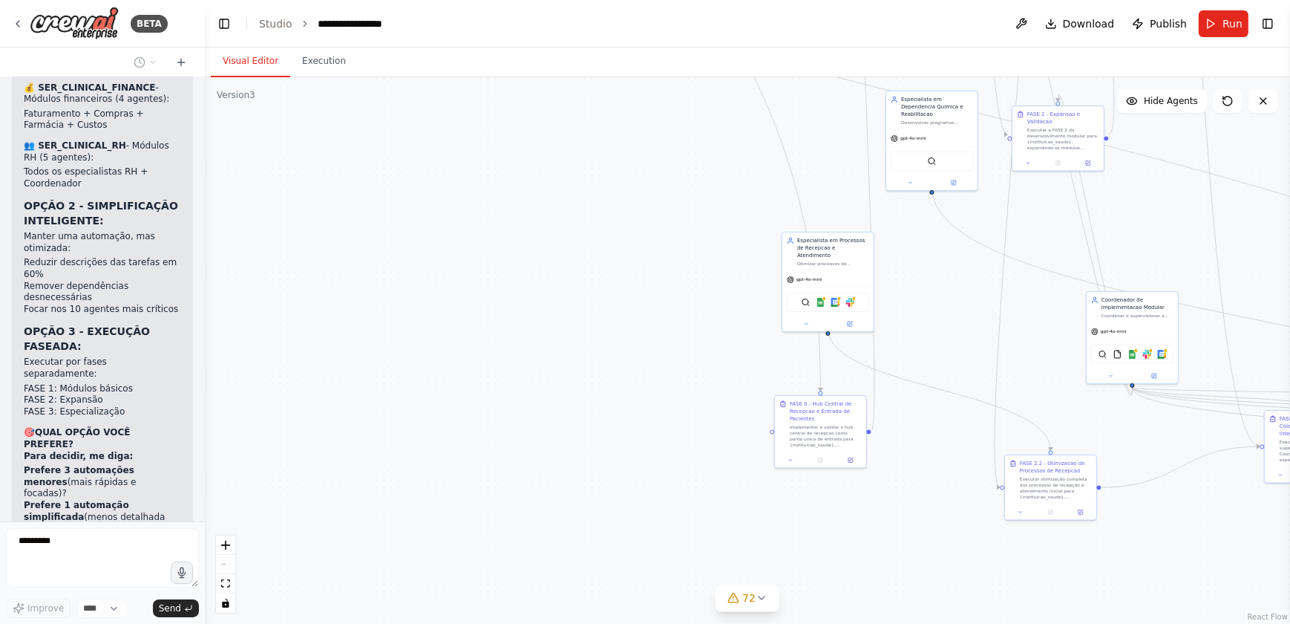
click at [224, 581] on icon "fit view" at bounding box center [225, 583] width 9 height 8
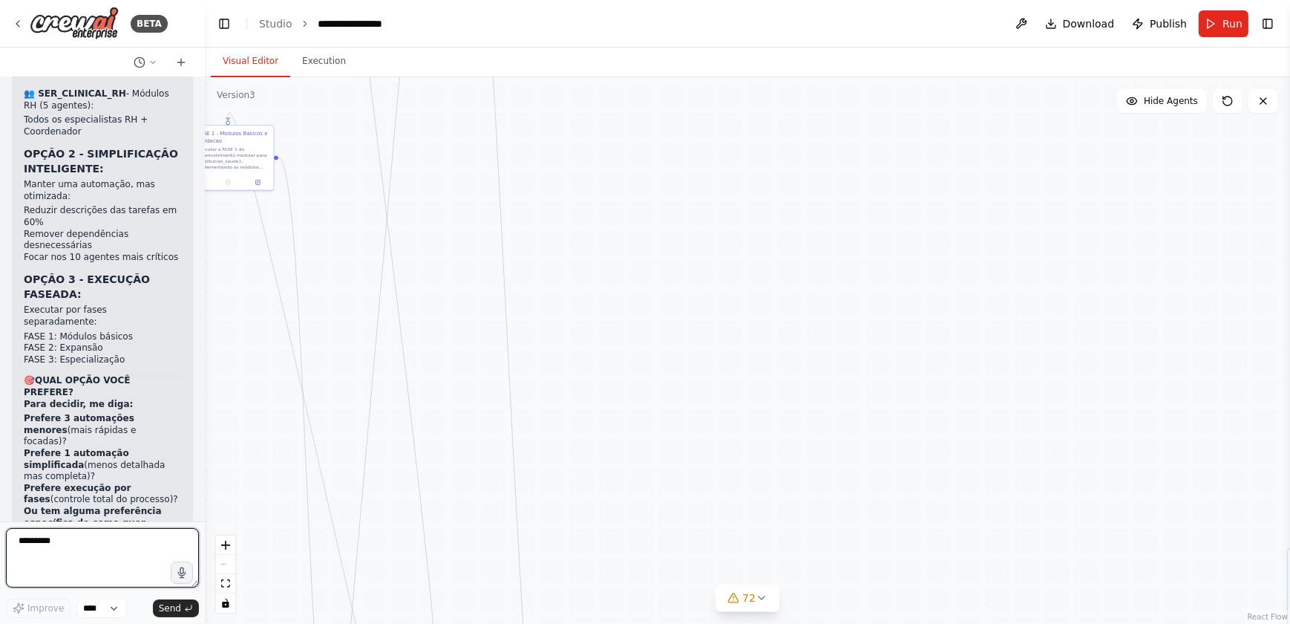
scroll to position [182247, 0]
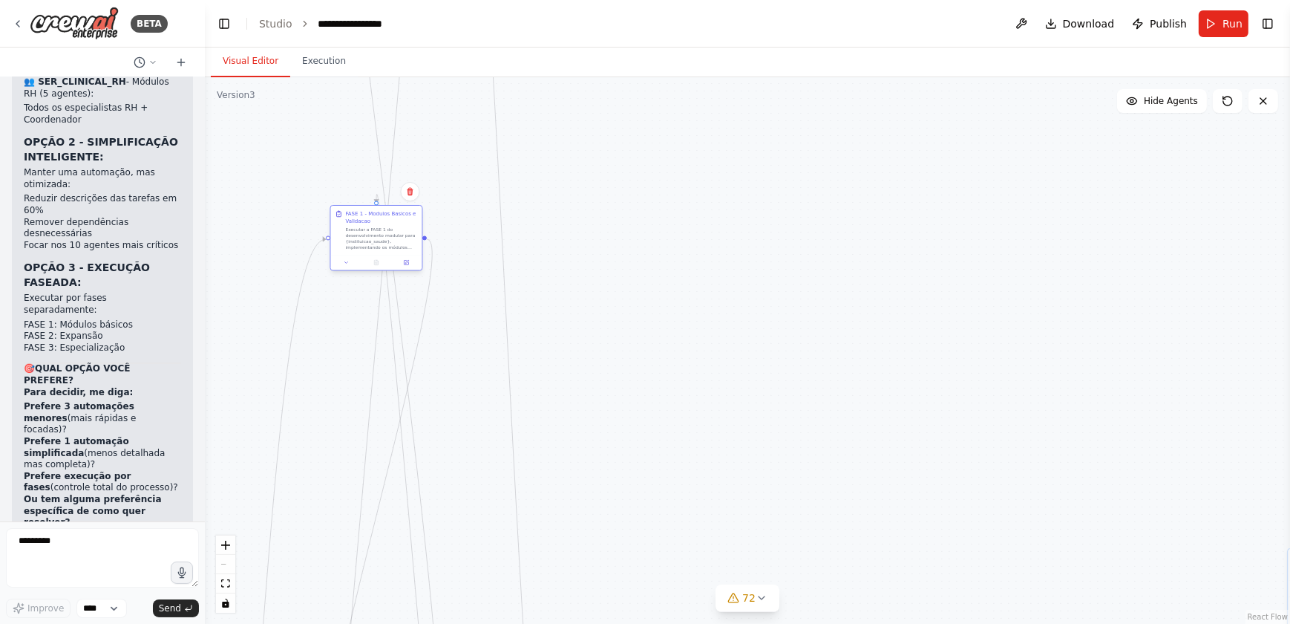
drag, startPoint x: 238, startPoint y: 133, endPoint x: 419, endPoint y: 238, distance: 209.6
click at [418, 225] on div "FASE 1 - Modulos Basicos e Validacao" at bounding box center [382, 217] width 72 height 15
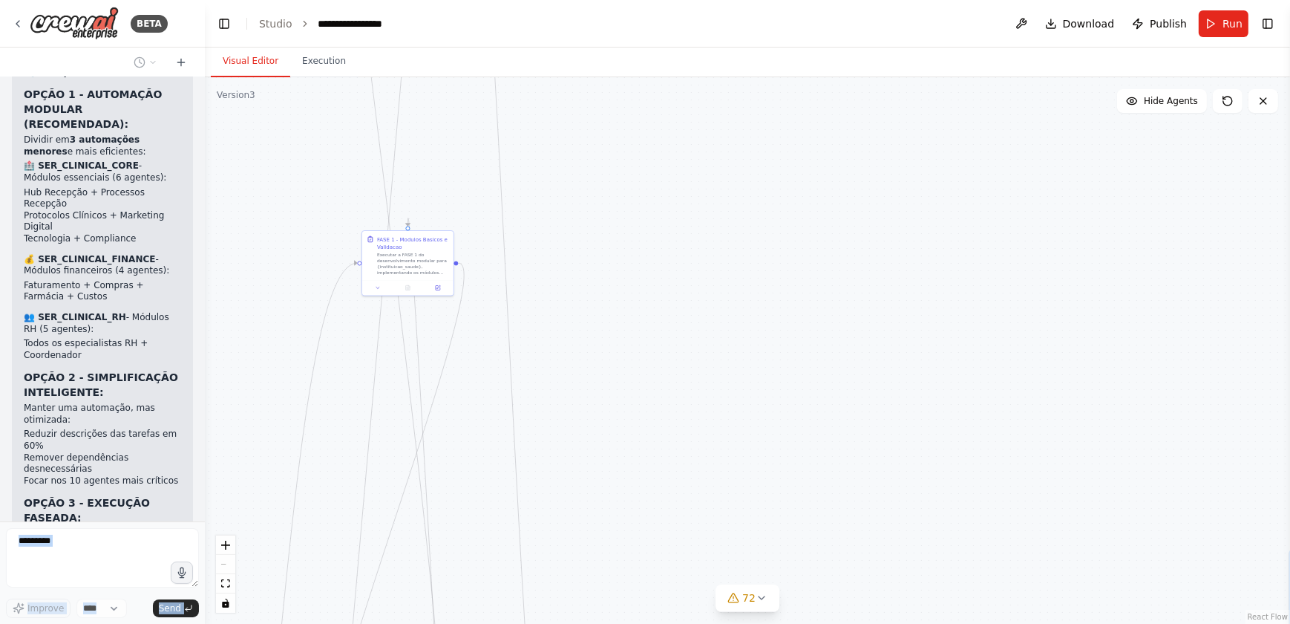
scroll to position [180736, 0]
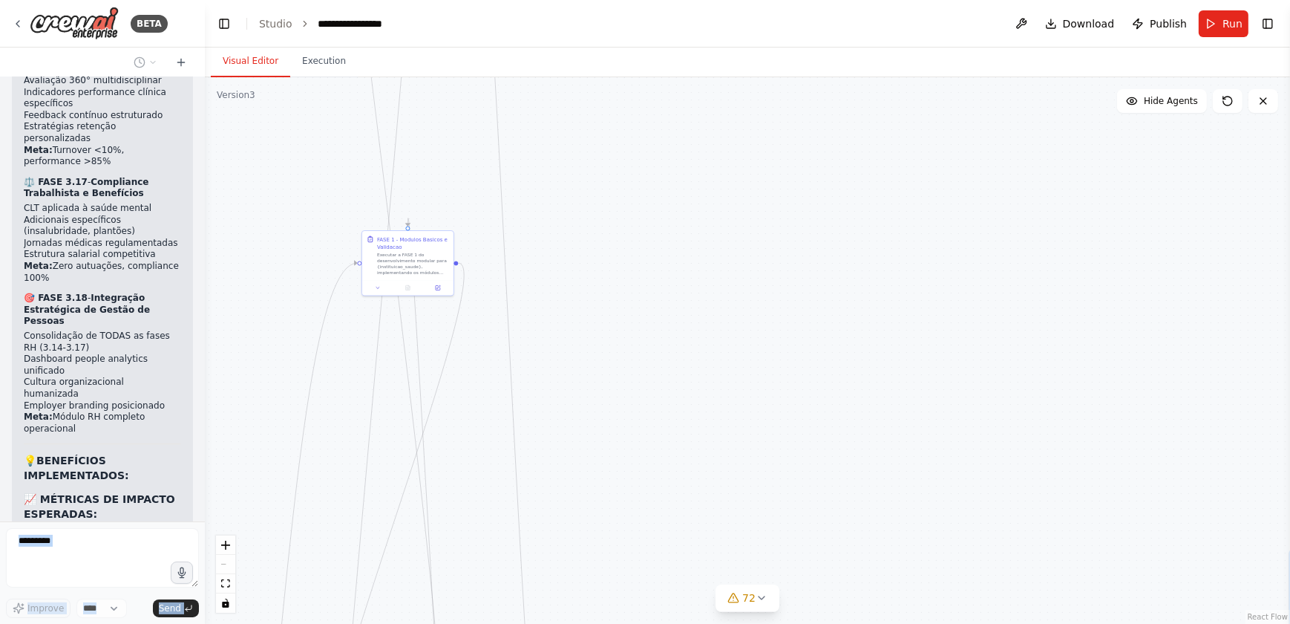
drag, startPoint x: 134, startPoint y: 483, endPoint x: -3, endPoint y: 4, distance: 497.2
click at [0, 4] on html "BETA Gostaria de criar um projeto que seguisse exatamente essa estrutura: # Pla…" at bounding box center [645, 312] width 1290 height 624
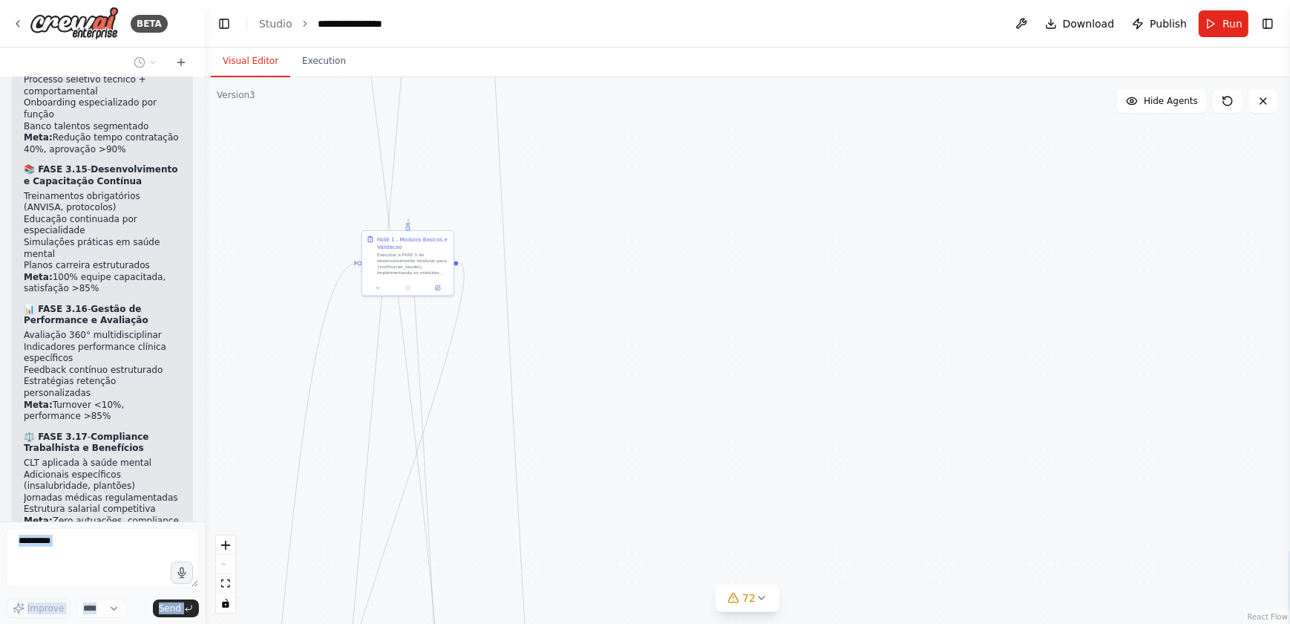
click at [291, 180] on div ".deletable-edge-delete-btn { width: 20px; height: 20px; border: 0px solid #ffff…" at bounding box center [747, 350] width 1085 height 546
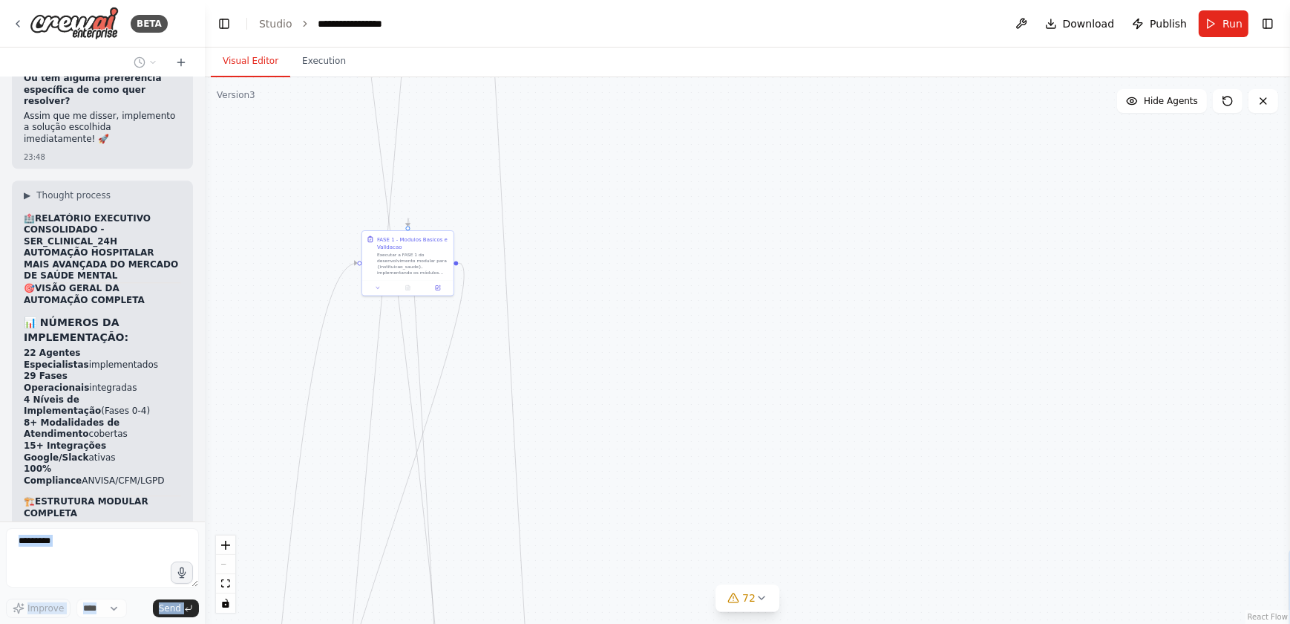
click at [615, 376] on div ".deletable-edge-delete-btn { width: 20px; height: 20px; border: 0px solid #ffff…" at bounding box center [747, 350] width 1085 height 546
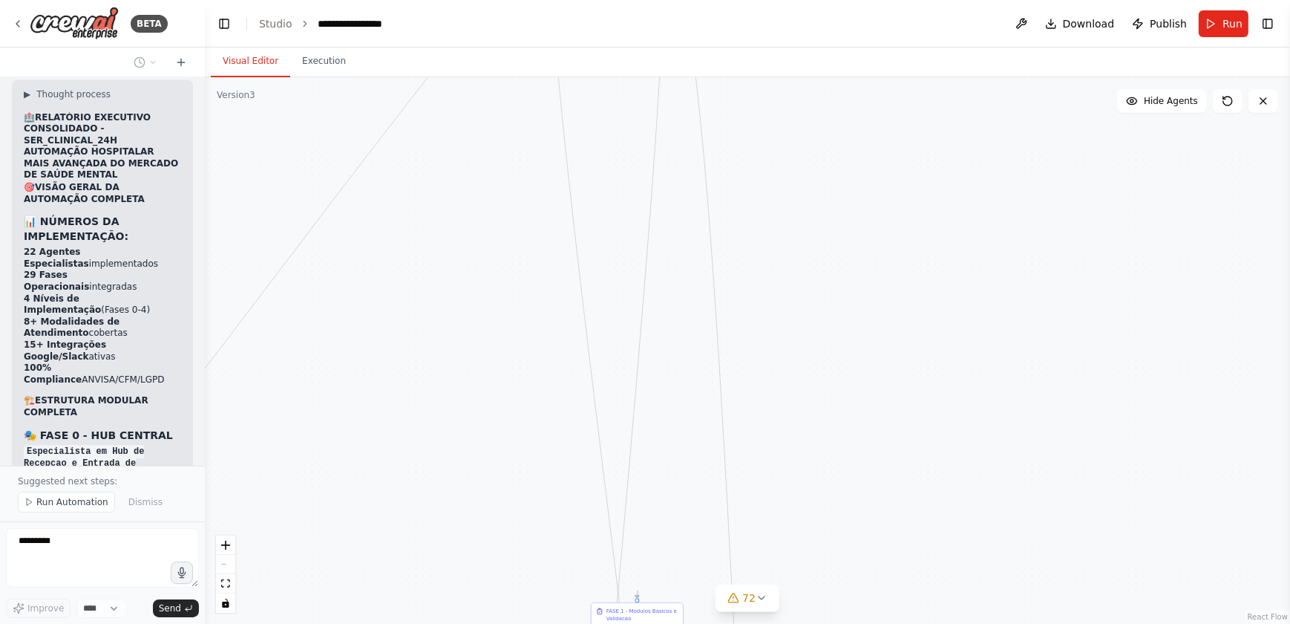
drag, startPoint x: 693, startPoint y: 200, endPoint x: 926, endPoint y: 518, distance: 394.2
click at [926, 569] on div ".deletable-edge-delete-btn { width: 20px; height: 20px; border: 0px solid #ffff…" at bounding box center [747, 350] width 1085 height 546
drag, startPoint x: 861, startPoint y: 497, endPoint x: 882, endPoint y: 583, distance: 88.6
click at [881, 607] on div ".deletable-edge-delete-btn { width: 20px; height: 20px; border: 0px solid #ffff…" at bounding box center [747, 350] width 1085 height 546
drag, startPoint x: 893, startPoint y: 243, endPoint x: 898, endPoint y: 164, distance: 78.9
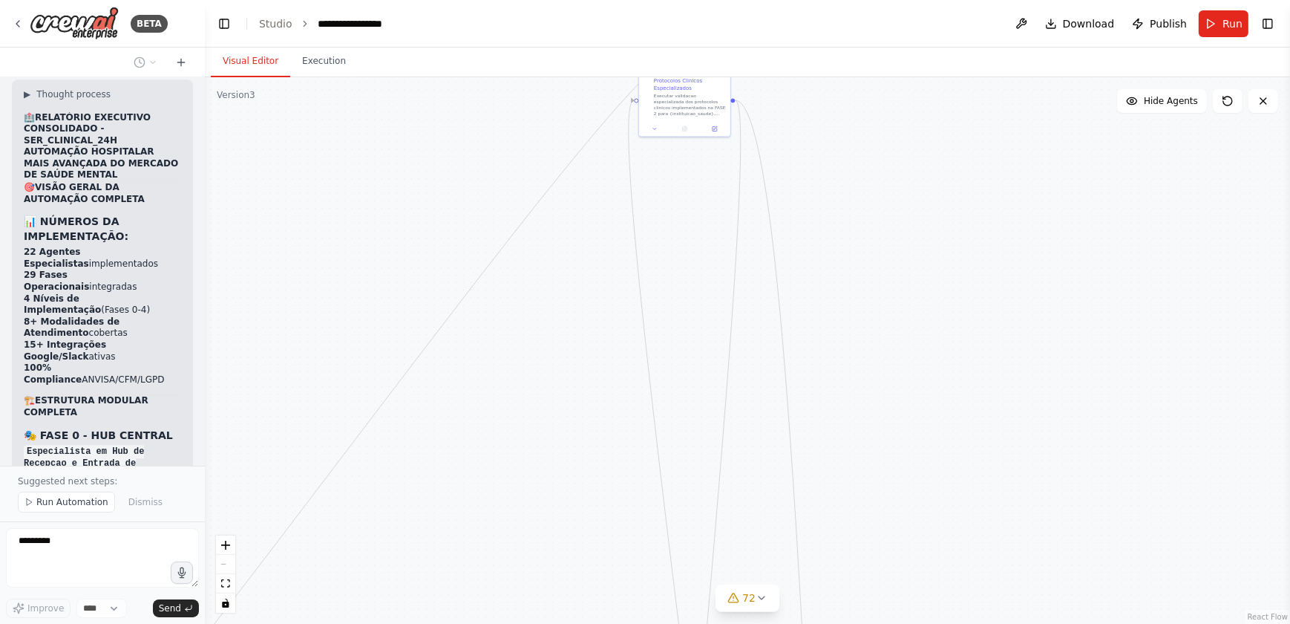
click at [898, 164] on div ".deletable-edge-delete-btn { width: 20px; height: 20px; border: 0px solid #ffff…" at bounding box center [747, 350] width 1085 height 546
drag, startPoint x: 610, startPoint y: 402, endPoint x: 675, endPoint y: 186, distance: 225.5
click at [675, 187] on div ".deletable-edge-delete-btn { width: 20px; height: 20px; border: 0px solid #ffff…" at bounding box center [747, 350] width 1085 height 546
drag, startPoint x: 635, startPoint y: 522, endPoint x: 750, endPoint y: 264, distance: 282.8
click at [759, 255] on div ".deletable-edge-delete-btn { width: 20px; height: 20px; border: 0px solid #ffff…" at bounding box center [747, 350] width 1085 height 546
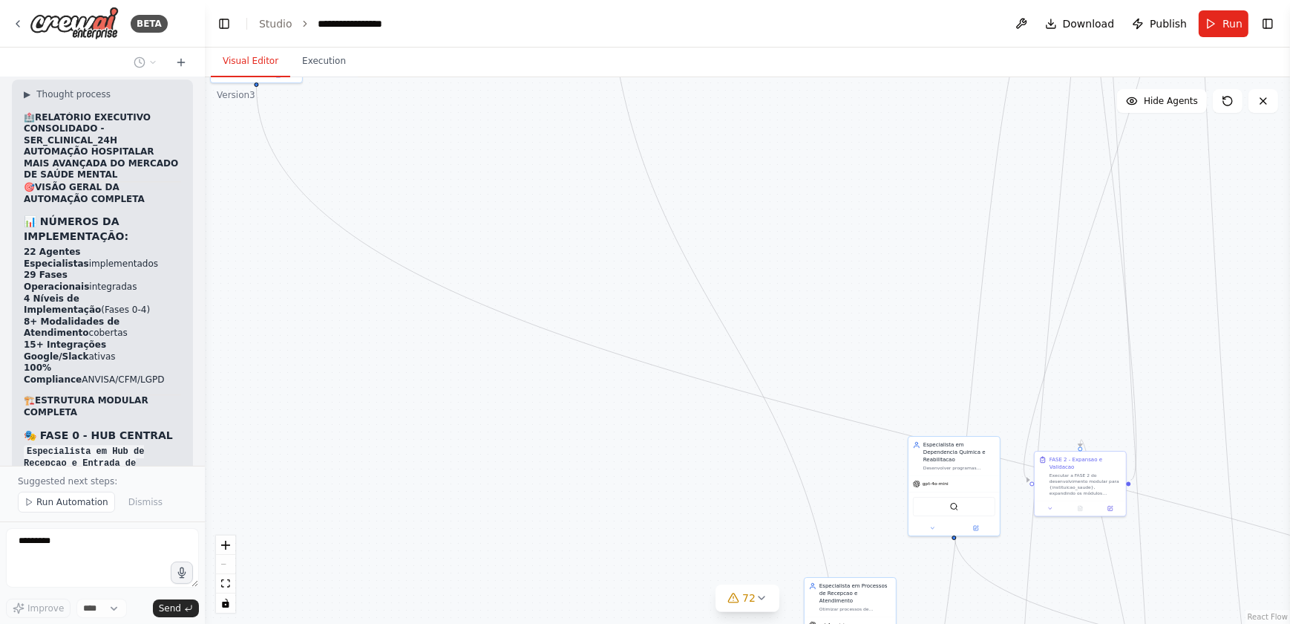
drag, startPoint x: 630, startPoint y: 403, endPoint x: 710, endPoint y: 238, distance: 183.3
click at [708, 237] on div ".deletable-edge-delete-btn { width: 20px; height: 20px; border: 0px solid #ffff…" at bounding box center [747, 350] width 1085 height 546
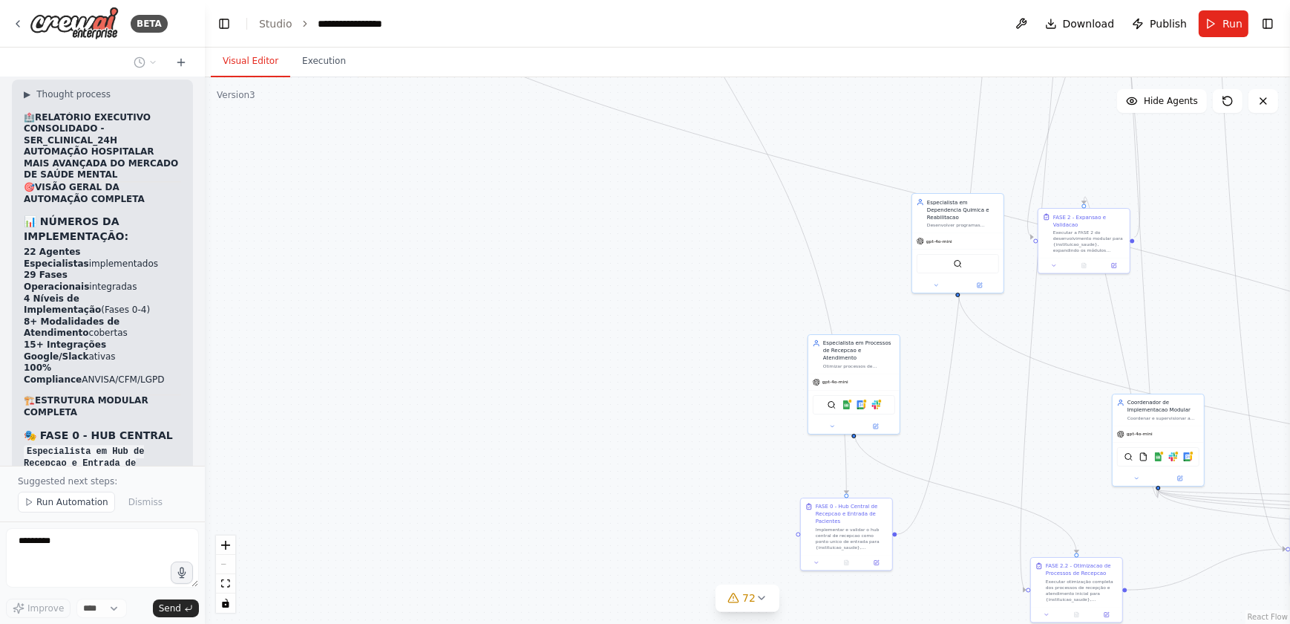
drag, startPoint x: 690, startPoint y: 428, endPoint x: 538, endPoint y: 251, distance: 232.7
click at [538, 251] on div ".deletable-edge-delete-btn { width: 20px; height: 20px; border: 0px solid #ffff…" at bounding box center [747, 350] width 1085 height 546
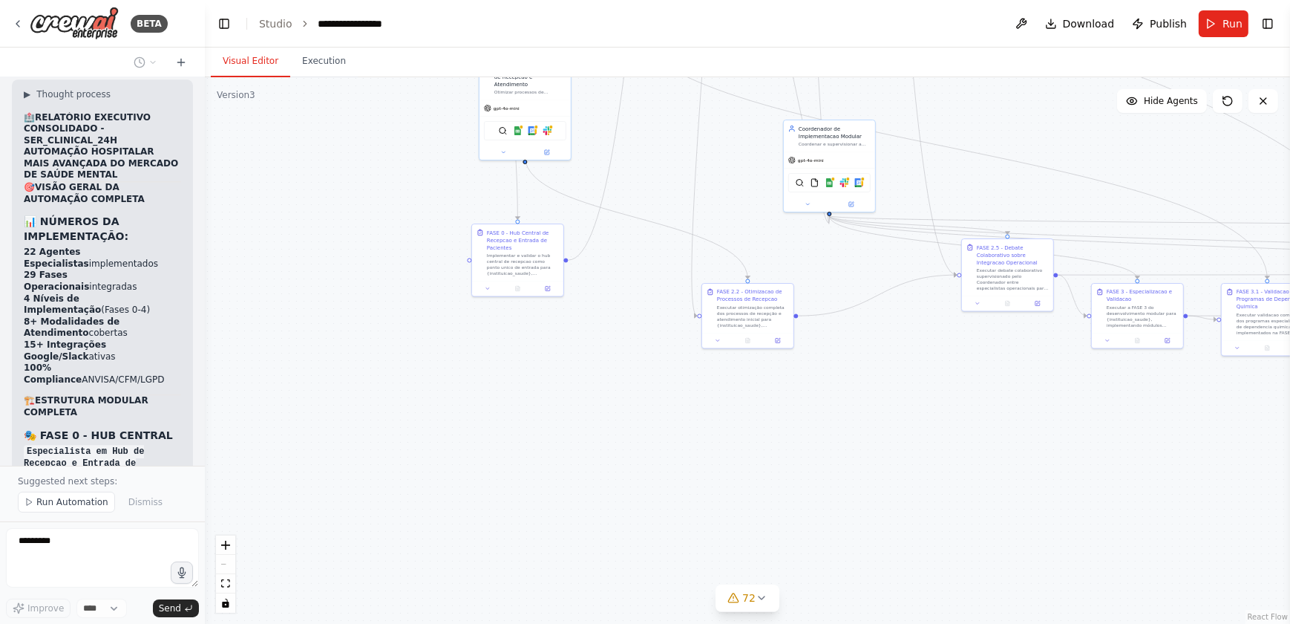
drag, startPoint x: 641, startPoint y: 433, endPoint x: 467, endPoint y: 359, distance: 188.9
click at [467, 359] on div ".deletable-edge-delete-btn { width: 20px; height: 20px; border: 0px solid #ffff…" at bounding box center [747, 350] width 1085 height 546
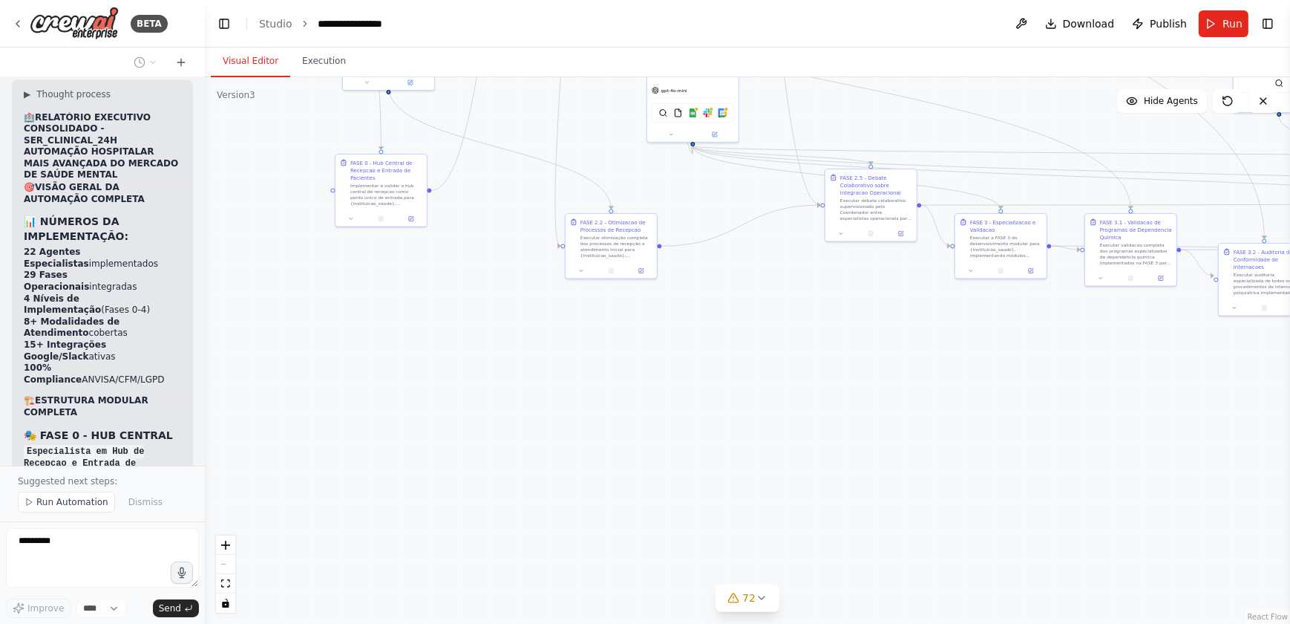
drag, startPoint x: 761, startPoint y: 402, endPoint x: 596, endPoint y: 310, distance: 188.8
click at [596, 310] on div ".deletable-edge-delete-btn { width: 20px; height: 20px; border: 0px solid #ffff…" at bounding box center [747, 350] width 1085 height 546
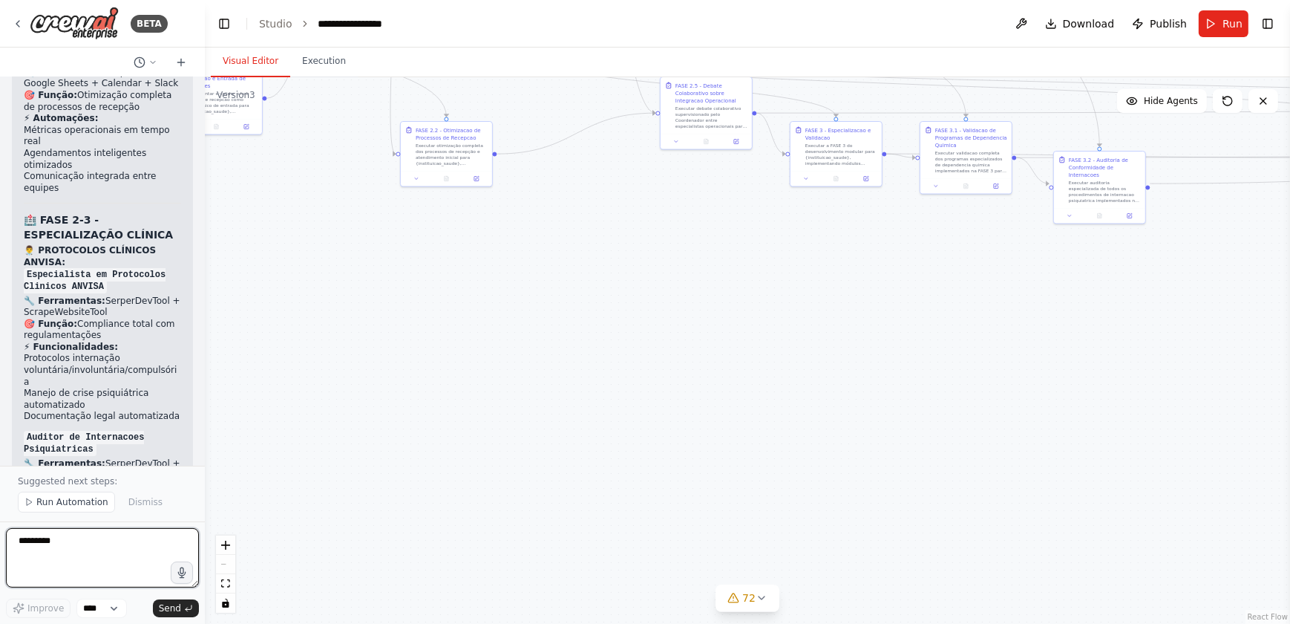
scroll to position [183646, 0]
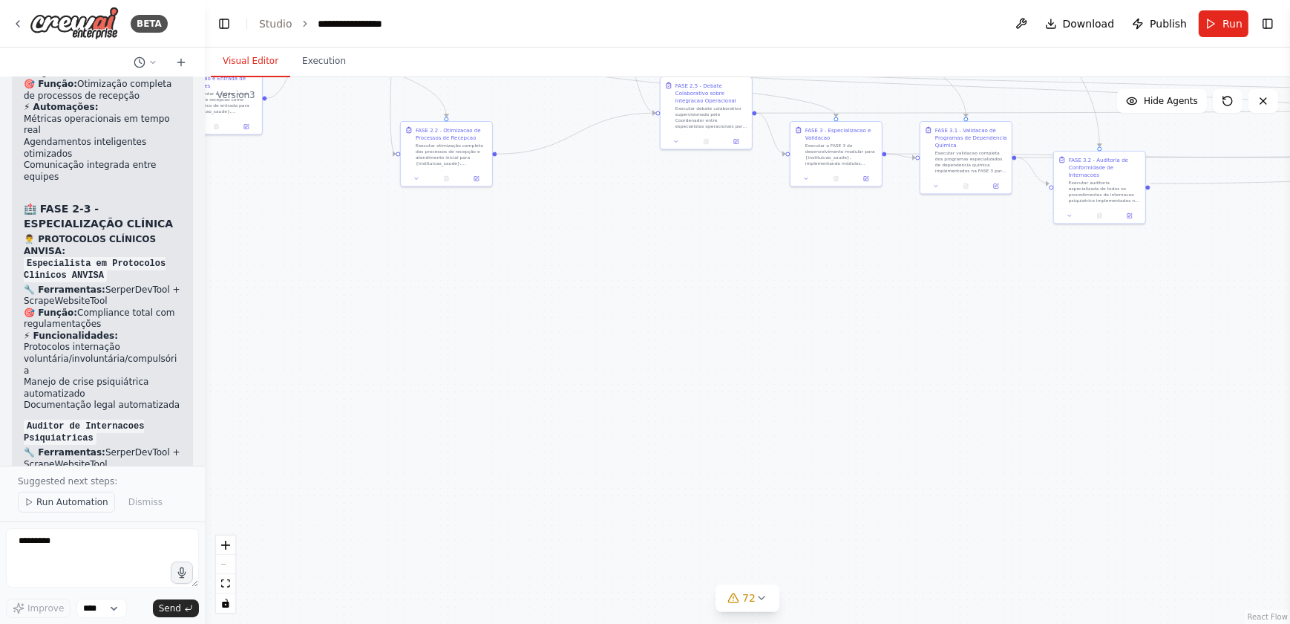
click at [73, 503] on span "Run Automation" at bounding box center [72, 502] width 72 height 12
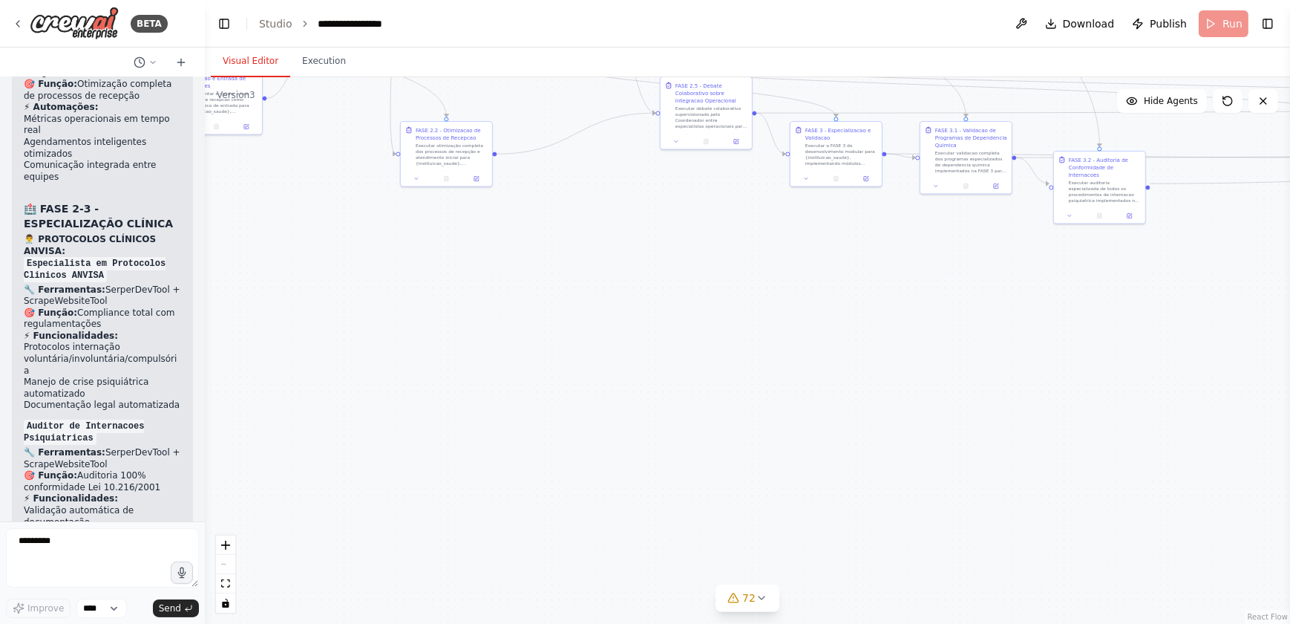
scroll to position [183591, 0]
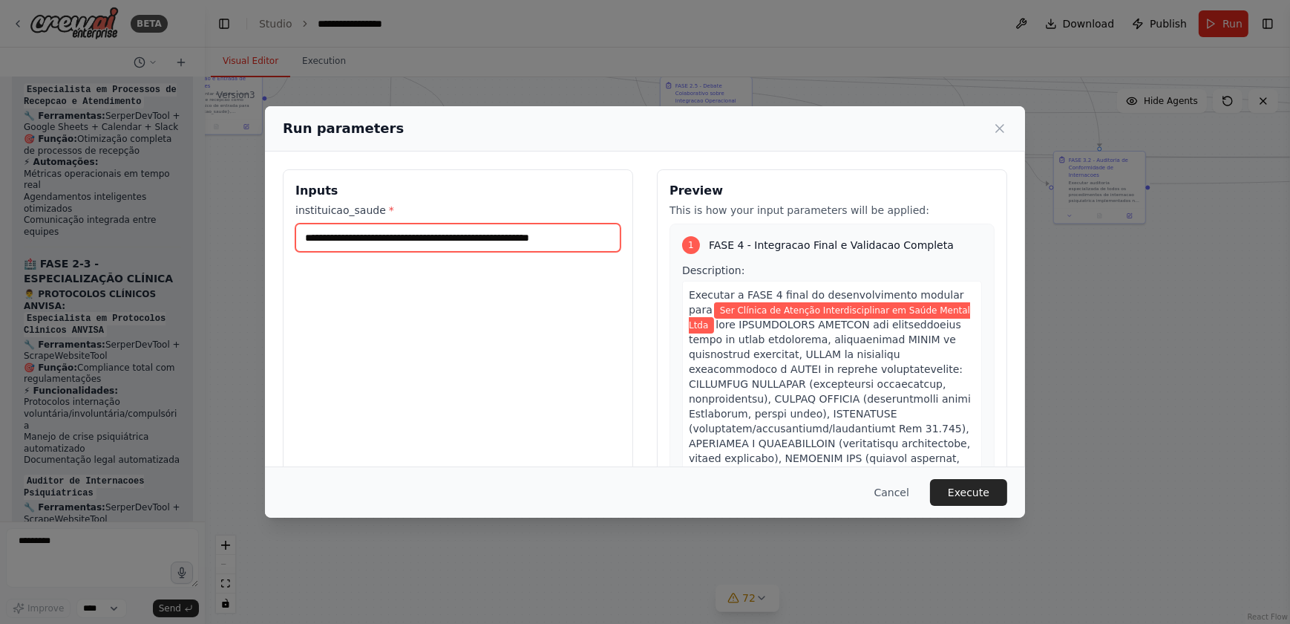
click at [589, 238] on input "**********" at bounding box center [457, 237] width 325 height 28
click at [969, 491] on button "Execute" at bounding box center [968, 492] width 77 height 27
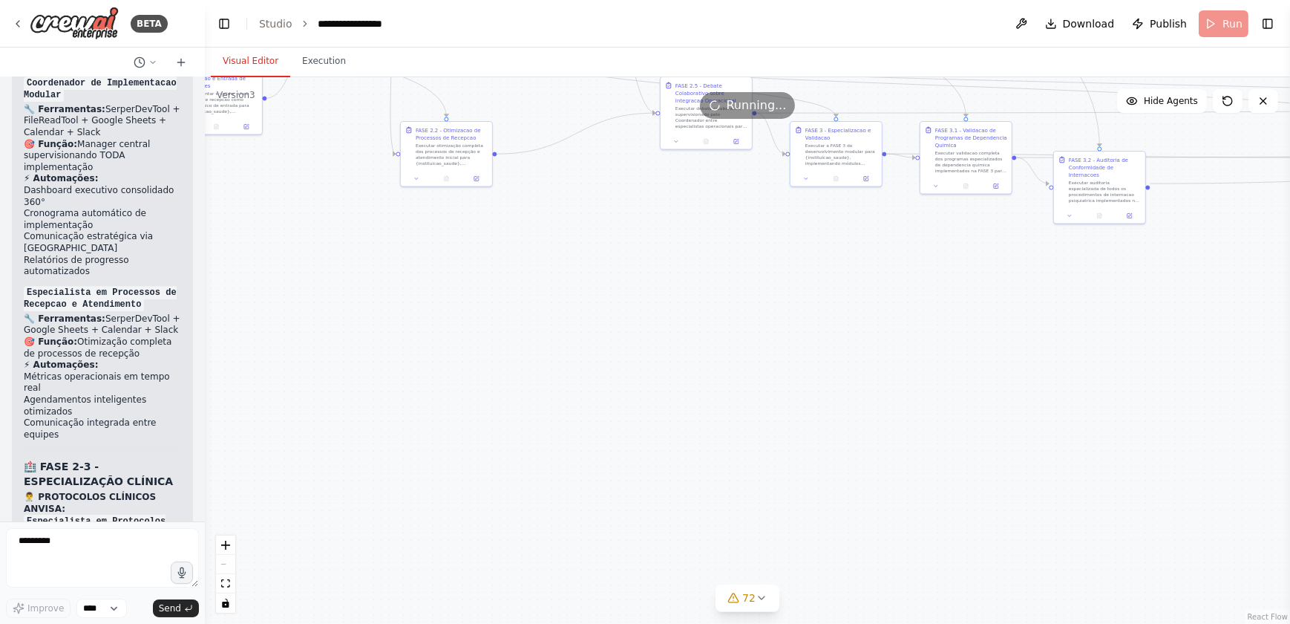
scroll to position [183524, 0]
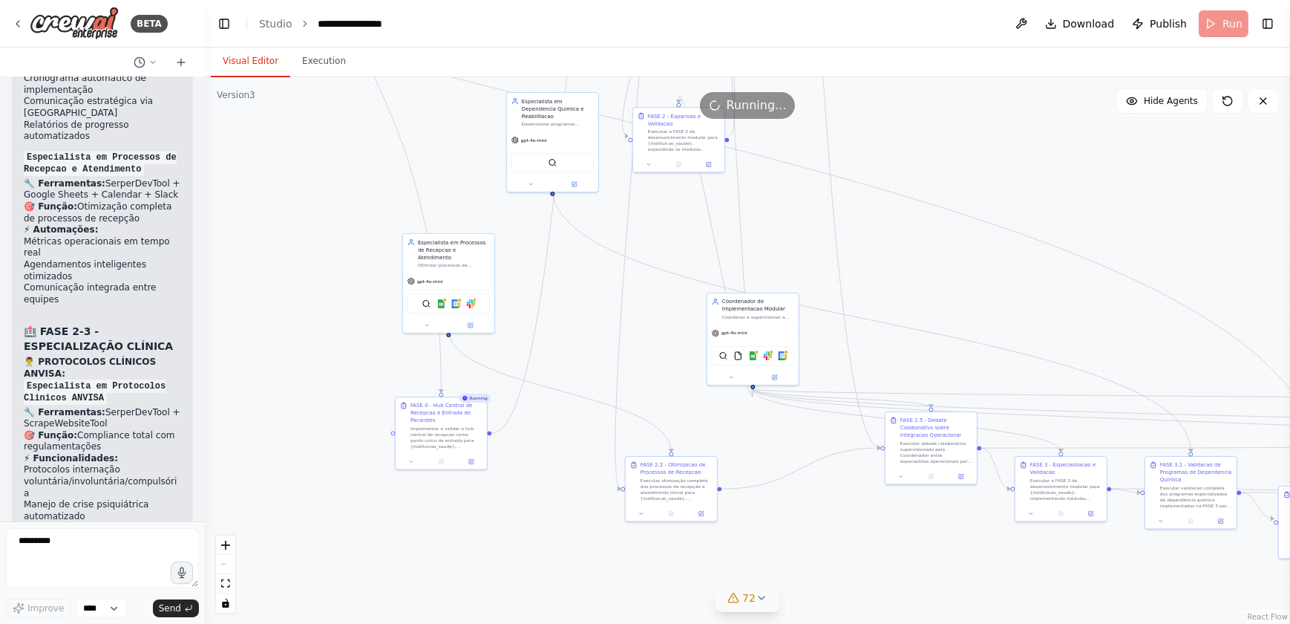
drag, startPoint x: 506, startPoint y: 245, endPoint x: 728, endPoint y: 594, distance: 413.5
click at [729, 595] on div "Version 3 Show Tools Hide Agents .deletable-edge-delete-btn { width: 20px; heig…" at bounding box center [747, 350] width 1085 height 546
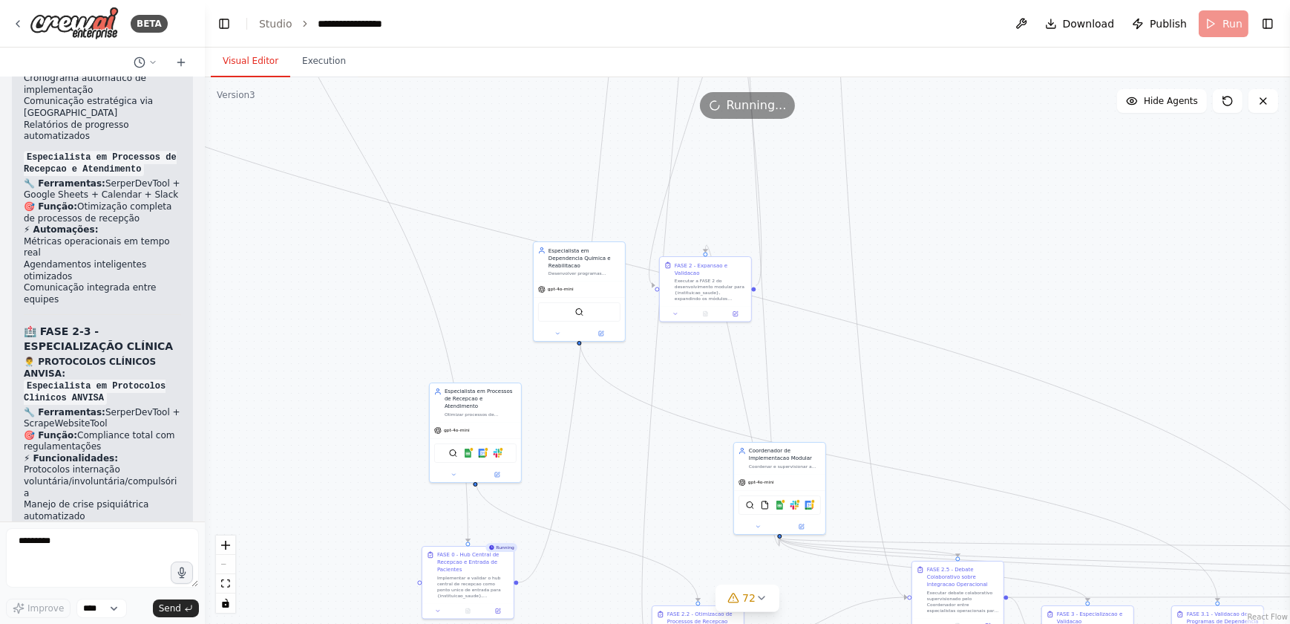
drag, startPoint x: 587, startPoint y: 297, endPoint x: 615, endPoint y: 422, distance: 128.6
click at [616, 425] on div ".deletable-edge-delete-btn { width: 20px; height: 20px; border: 0px solid #ffff…" at bounding box center [747, 350] width 1085 height 546
click at [223, 583] on icon "fit view" at bounding box center [225, 583] width 9 height 8
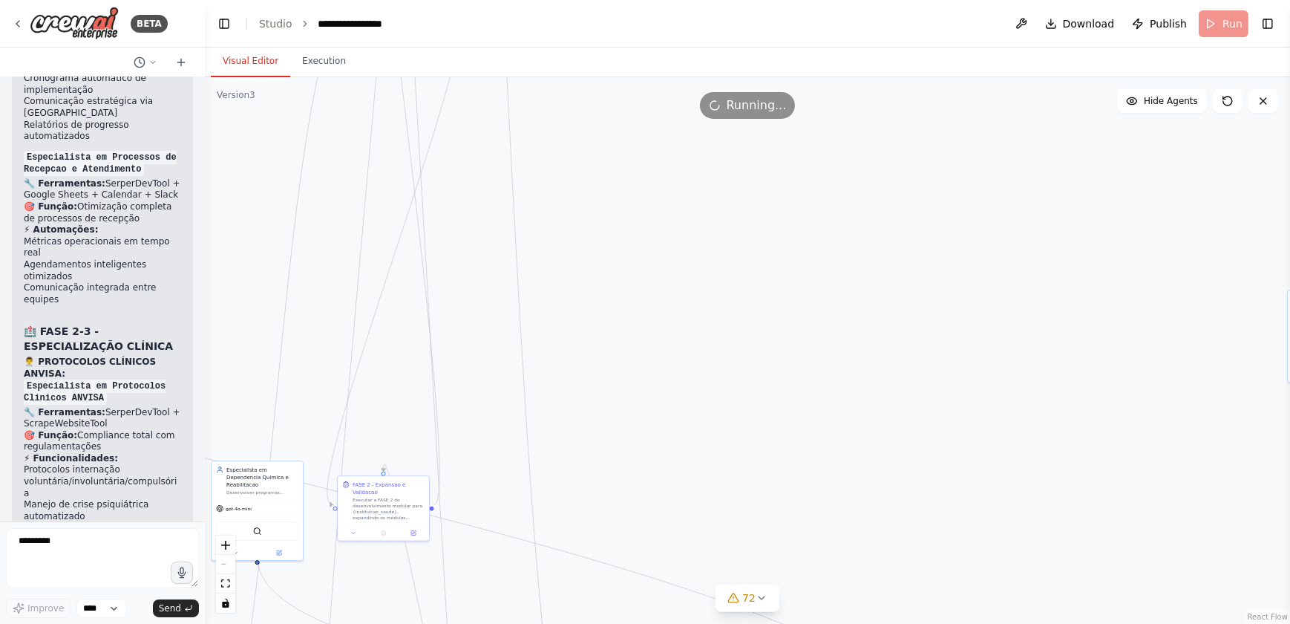
drag, startPoint x: 735, startPoint y: 439, endPoint x: 762, endPoint y: 198, distance: 242.1
click at [762, 198] on div ".deletable-edge-delete-btn { width: 20px; height: 20px; border: 0px solid #ffff…" at bounding box center [747, 350] width 1085 height 546
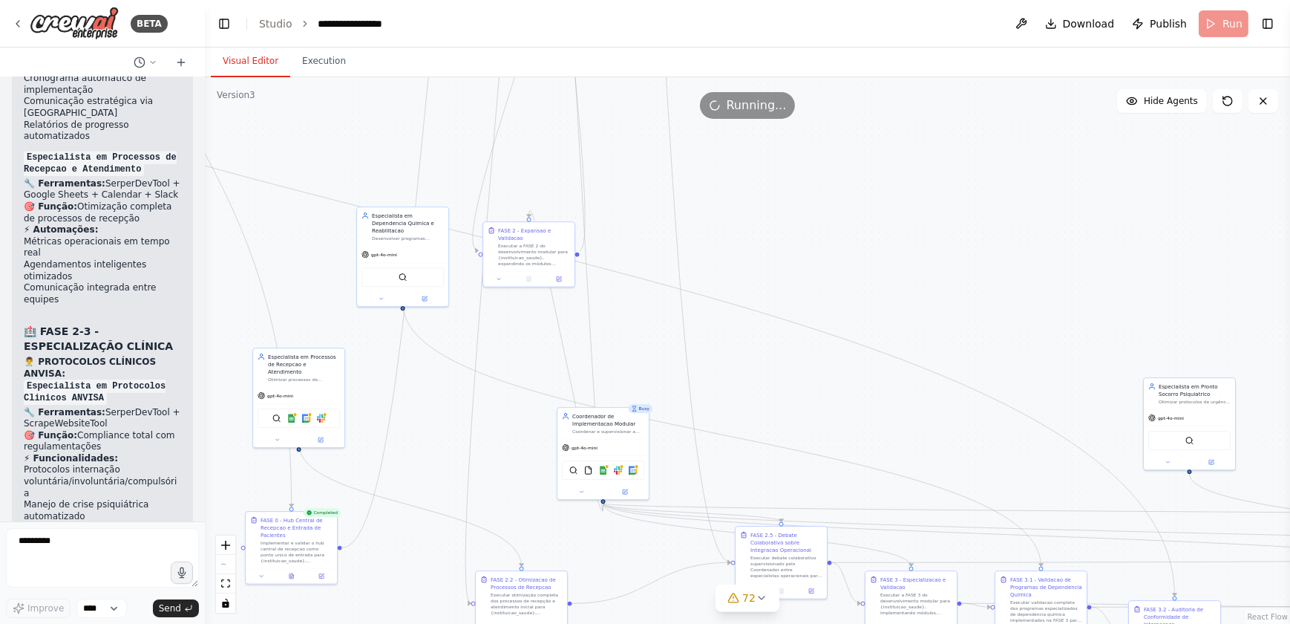
drag, startPoint x: 567, startPoint y: 388, endPoint x: 681, endPoint y: 163, distance: 252.3
click at [681, 163] on div ".deletable-edge-delete-btn { width: 20px; height: 20px; border: 0px solid #ffff…" at bounding box center [747, 350] width 1085 height 546
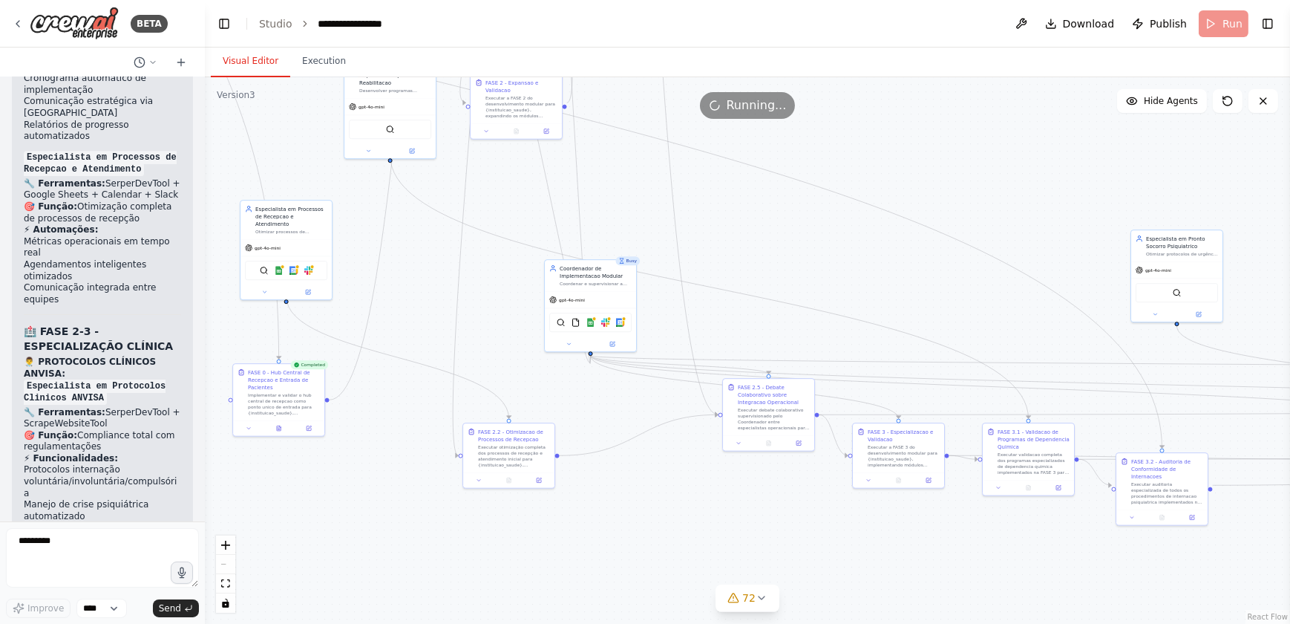
drag, startPoint x: 805, startPoint y: 422, endPoint x: 789, endPoint y: 278, distance: 144.1
click at [789, 278] on div ".deletable-edge-delete-btn { width: 20px; height: 20px; border: 0px solid #ffff…" at bounding box center [747, 350] width 1085 height 546
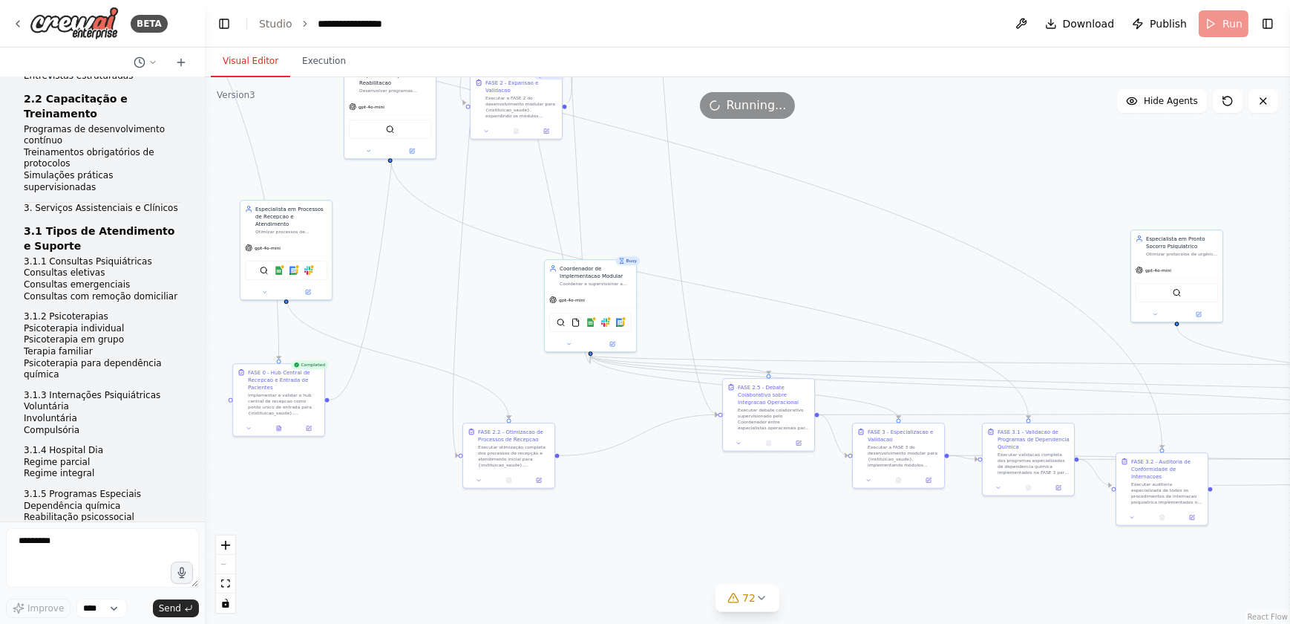
scroll to position [0, 0]
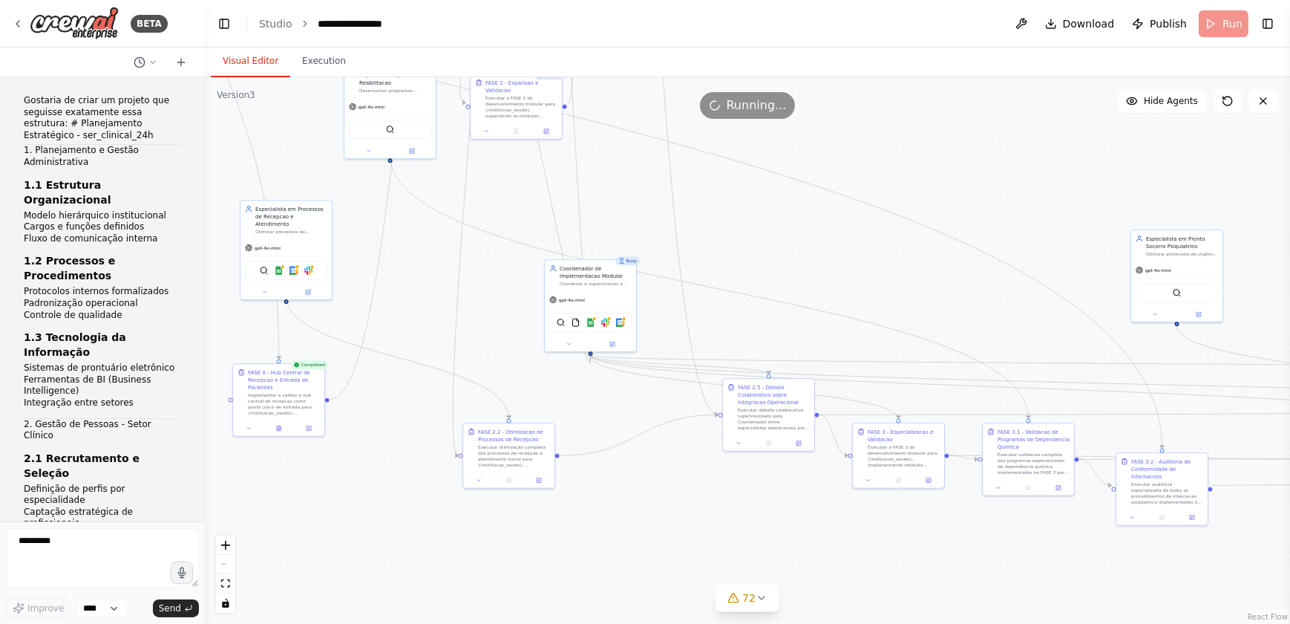
drag, startPoint x: 138, startPoint y: 488, endPoint x: 23, endPoint y: 100, distance: 404.2
click at [23, 100] on div "Gostaria de criar um projeto que seguisse exatamente essa estrutura: # Planejam…" at bounding box center [102, 299] width 205 height 444
copy div "Loremips do sitam co adipisc eli seddoeiu temporinci utla etdolorem: # Aliquaen…"
drag, startPoint x: 805, startPoint y: 220, endPoint x: 788, endPoint y: 621, distance: 400.5
click at [859, 428] on div ".deletable-edge-delete-btn { width: 20px; height: 20px; border: 0px solid #ffff…" at bounding box center [747, 350] width 1085 height 546
